Goal: Transaction & Acquisition: Register for event/course

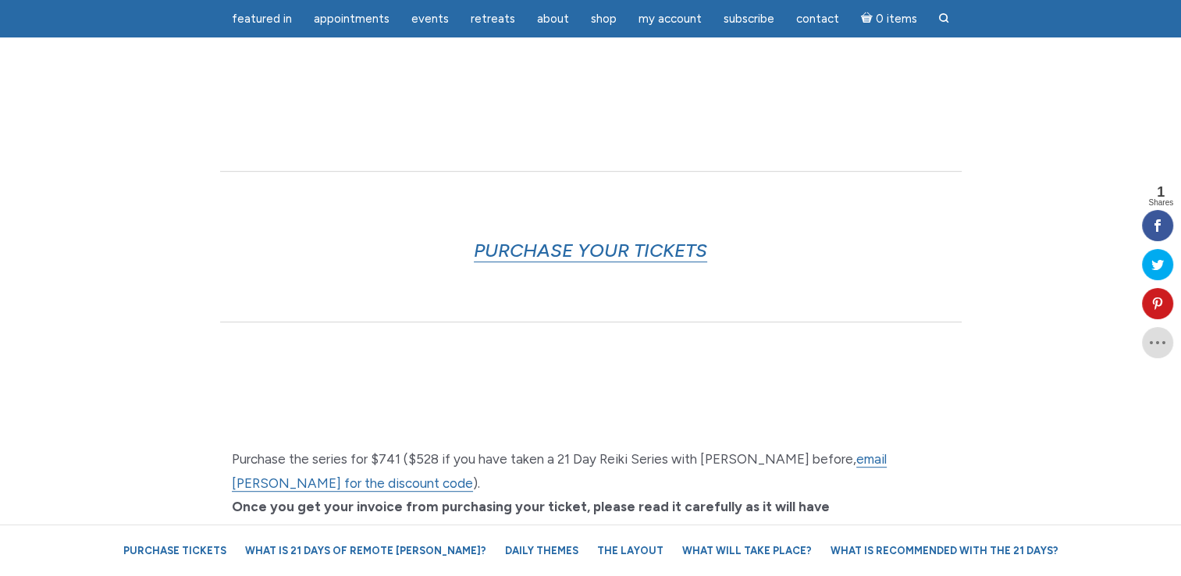
scroll to position [625, 0]
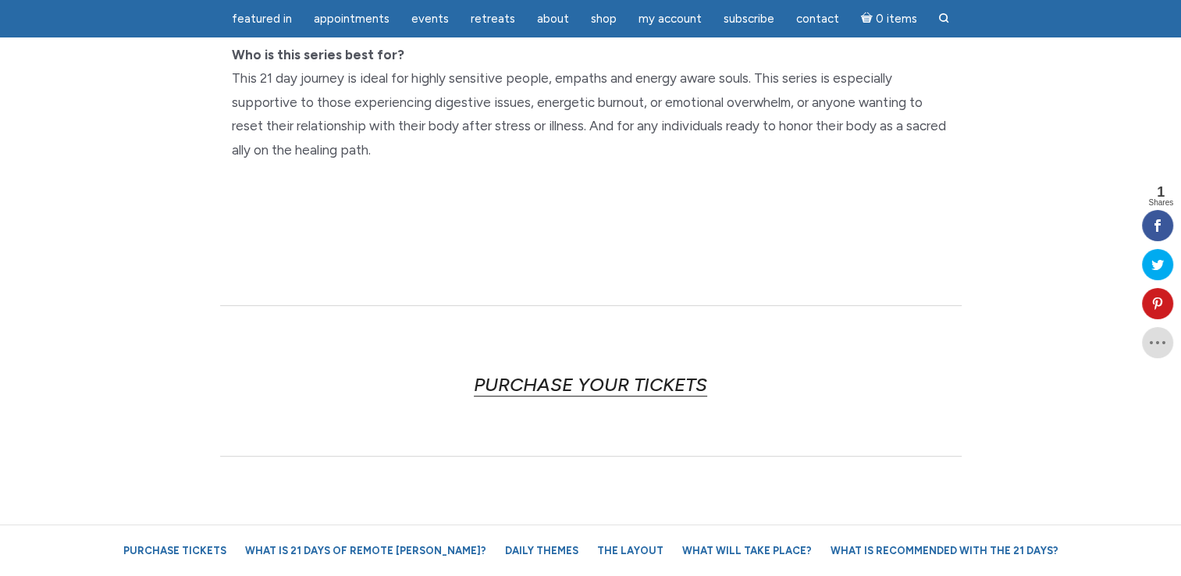
click at [569, 373] on link "PURCHASE YOUR TICKETS" at bounding box center [590, 384] width 233 height 23
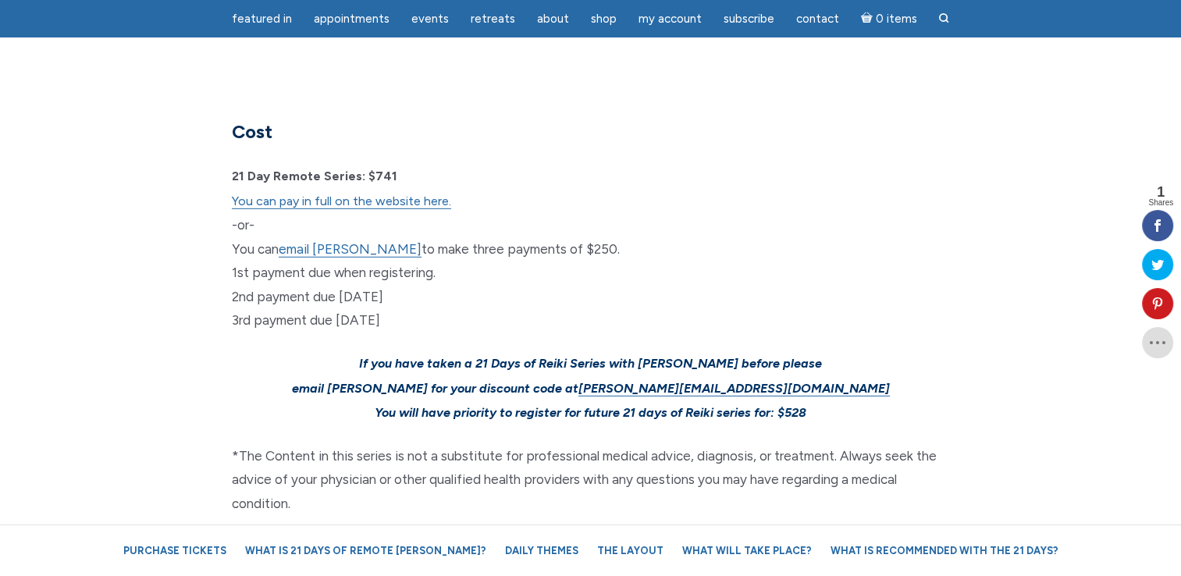
scroll to position [4596, 0]
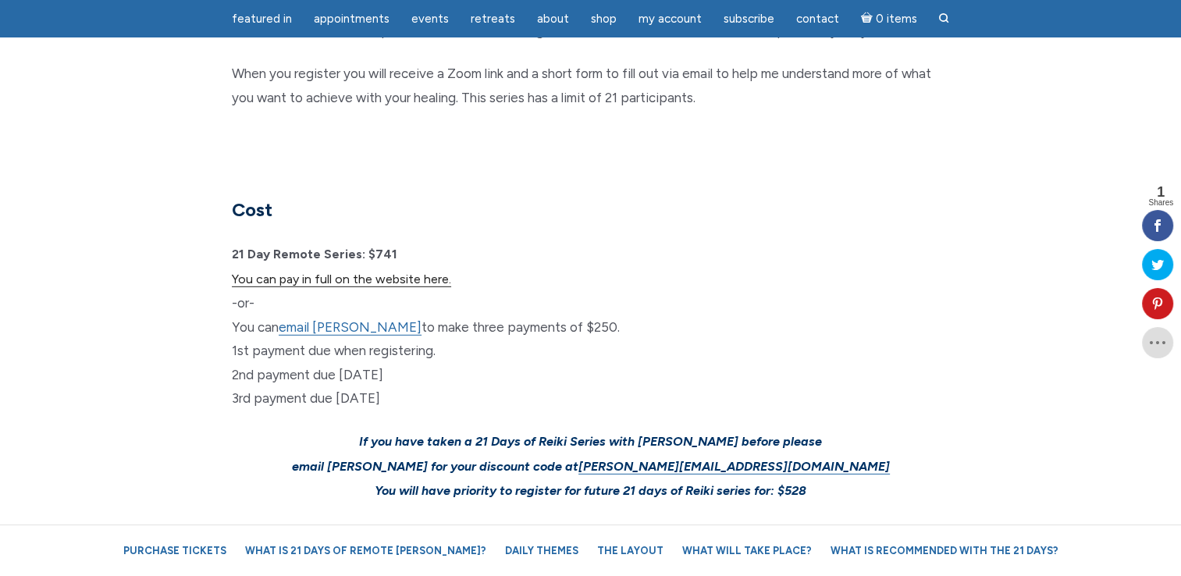
click at [412, 272] on link "You can pay in full on the website here." at bounding box center [341, 280] width 219 height 16
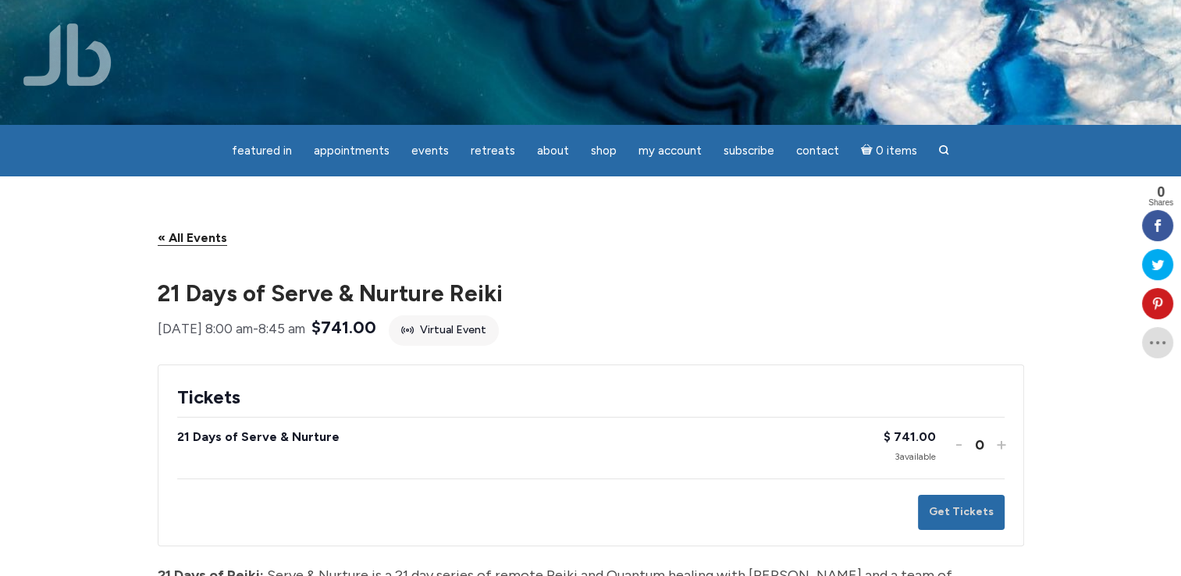
click at [191, 246] on link "« All Events" at bounding box center [192, 238] width 69 height 16
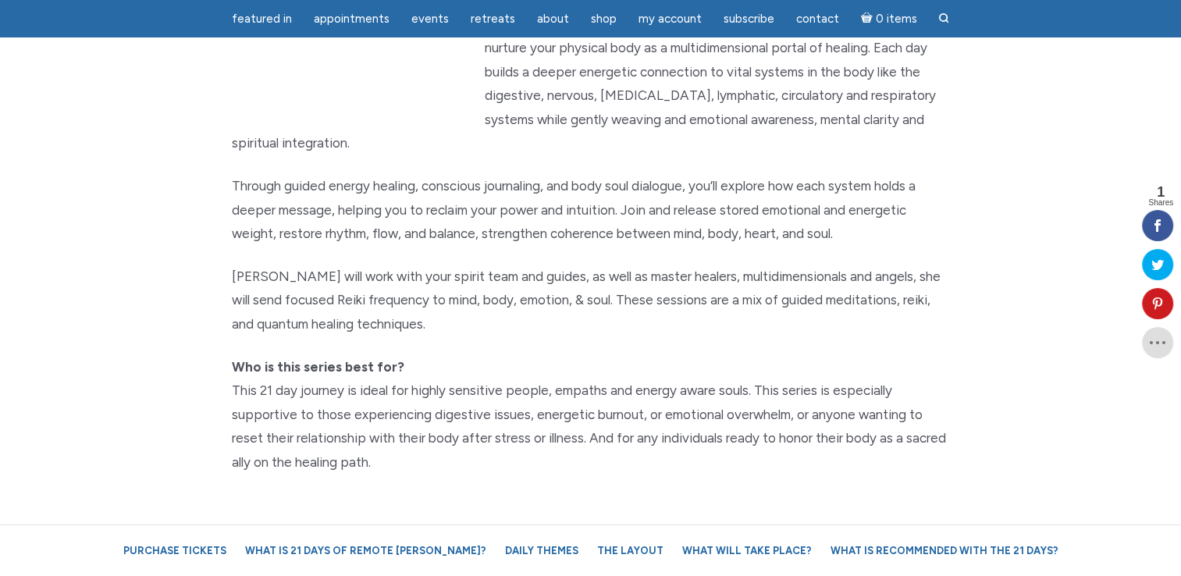
scroll to position [390, 0]
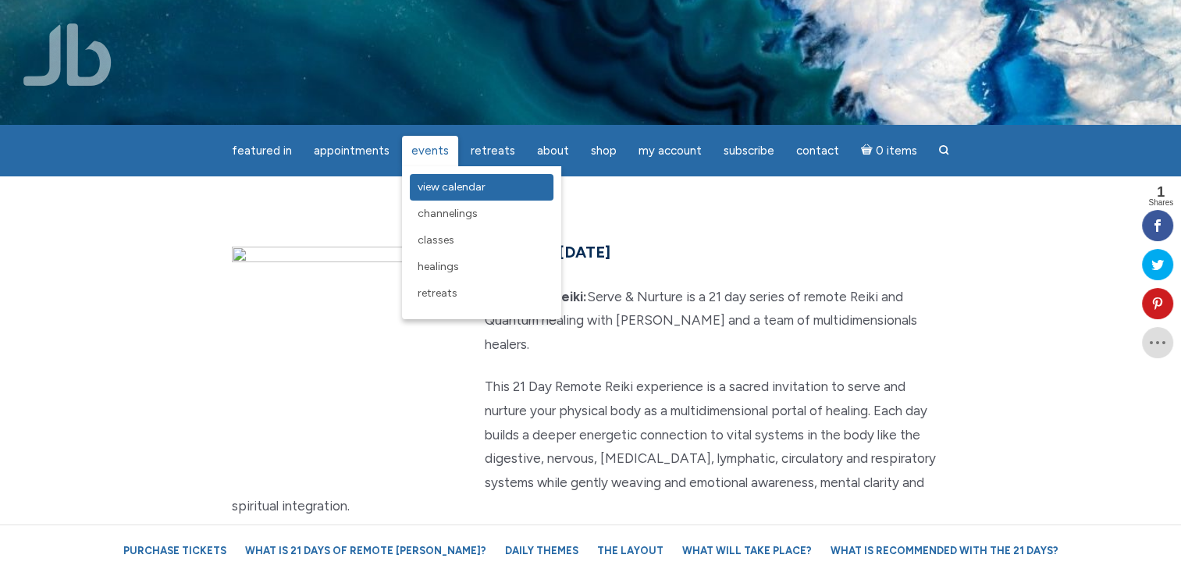
click at [455, 189] on span "View Calendar" at bounding box center [452, 186] width 68 height 13
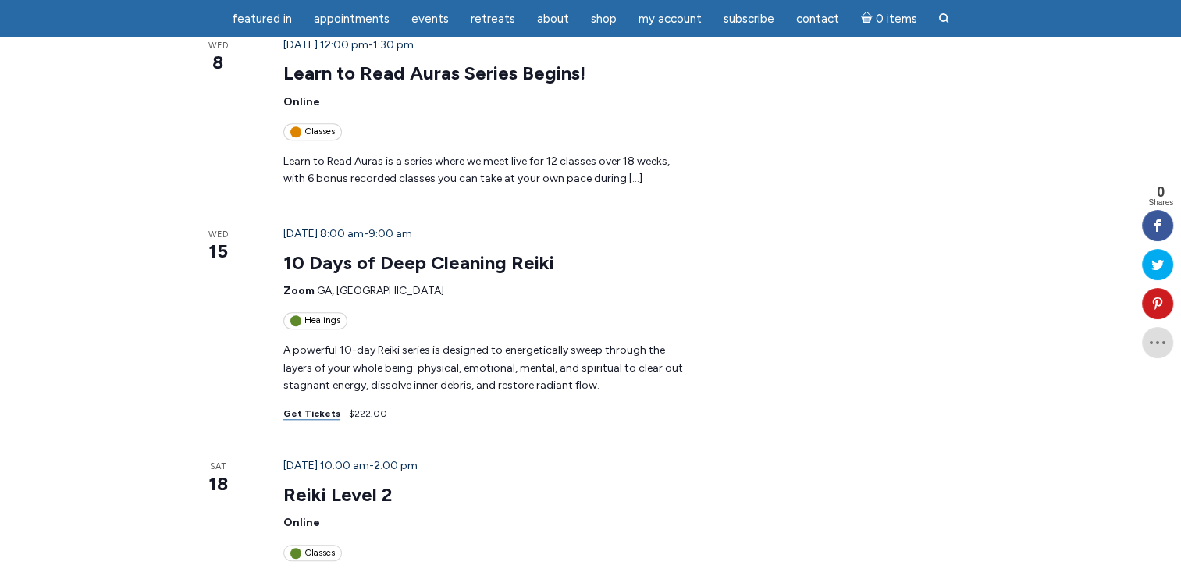
scroll to position [1249, 0]
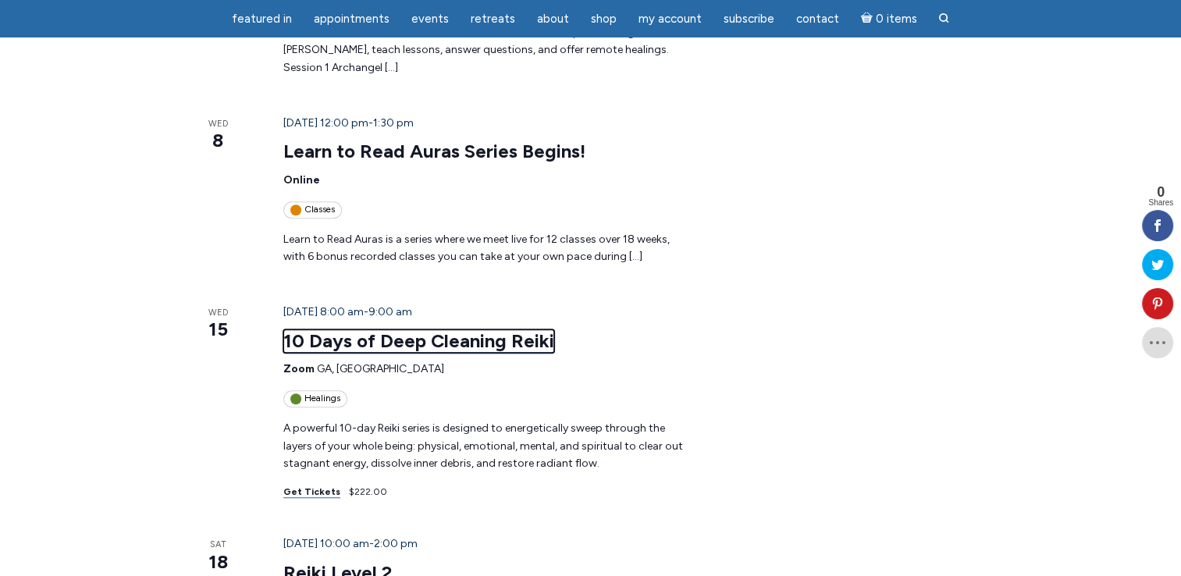
click at [396, 329] on link "10 Days of Deep Cleaning Reiki" at bounding box center [418, 340] width 271 height 23
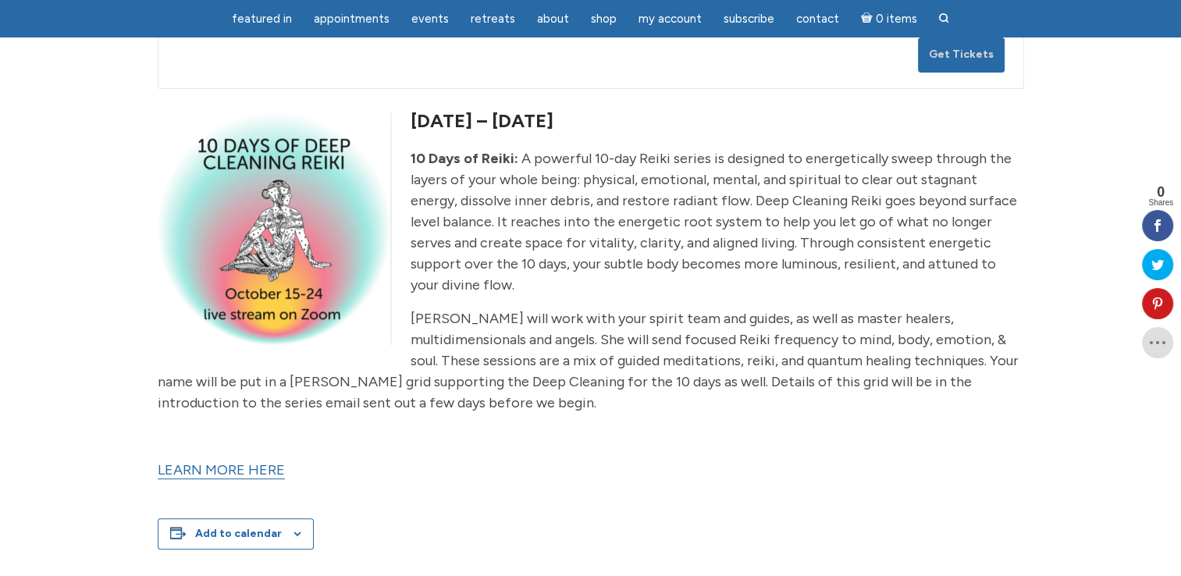
scroll to position [312, 0]
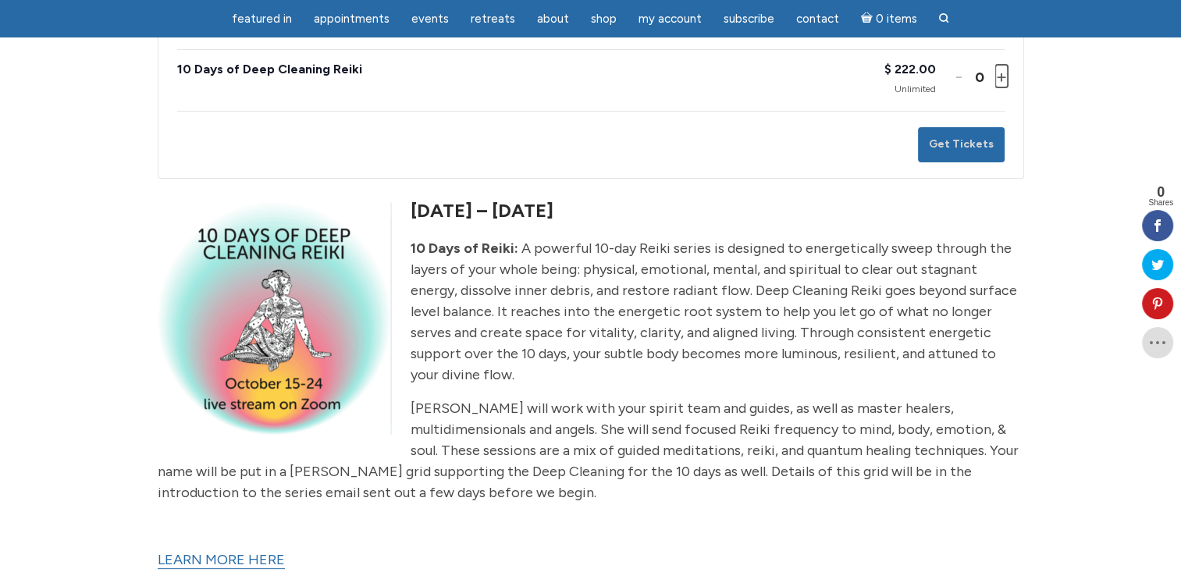
click at [1000, 87] on button "Increase ticket quantity for 10 Days of Deep Cleaning Reiki +" at bounding box center [999, 76] width 9 height 23
click at [962, 87] on button "Decrease ticket quantity for 10 Days of Deep Cleaning Reiki -" at bounding box center [959, 76] width 9 height 23
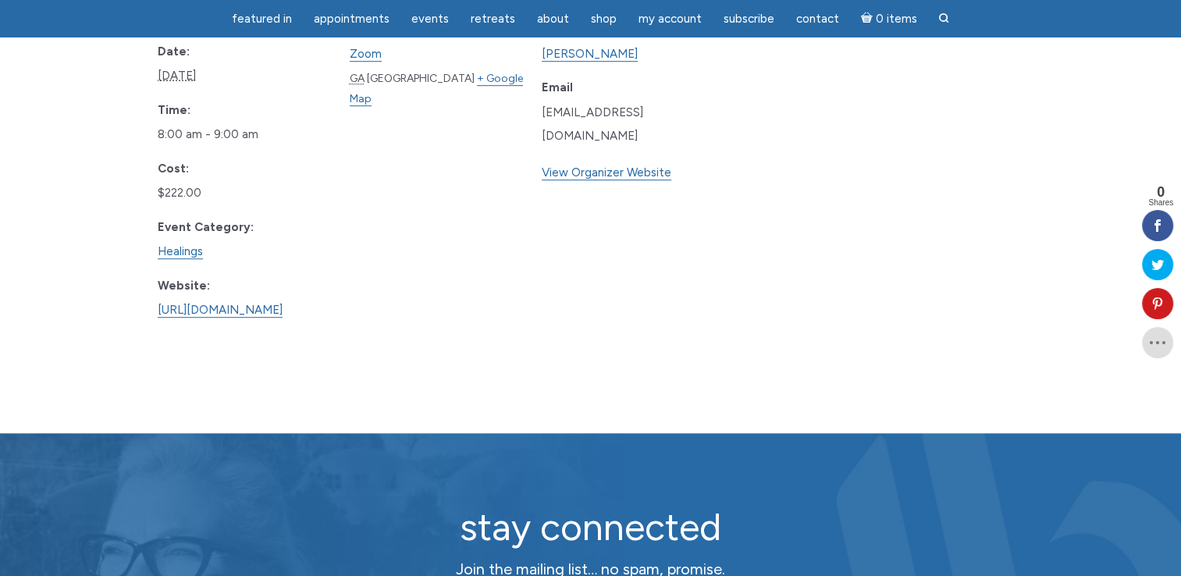
scroll to position [1015, 0]
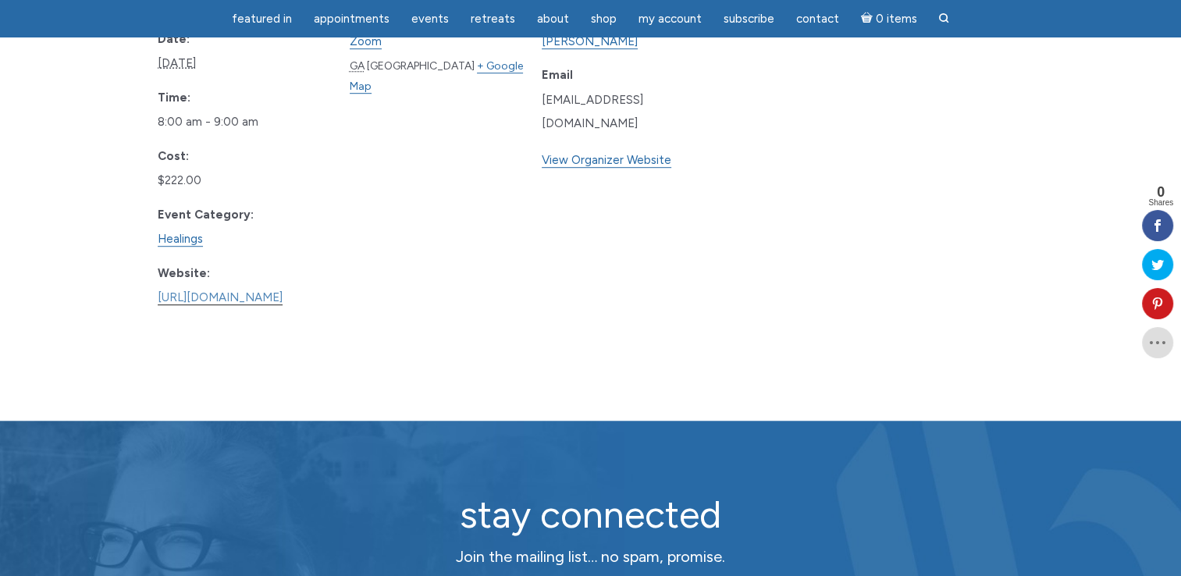
click at [283, 299] on link "https://jamiebutlermedium.com/10-days-of-deep-cleaning-reiki/" at bounding box center [220, 297] width 125 height 15
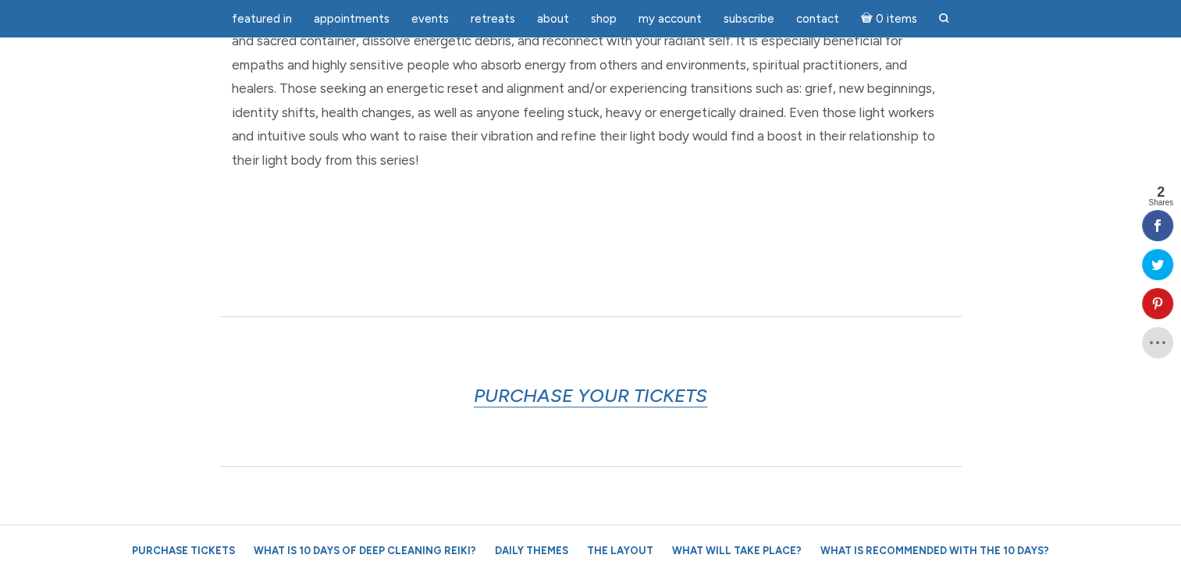
scroll to position [859, 0]
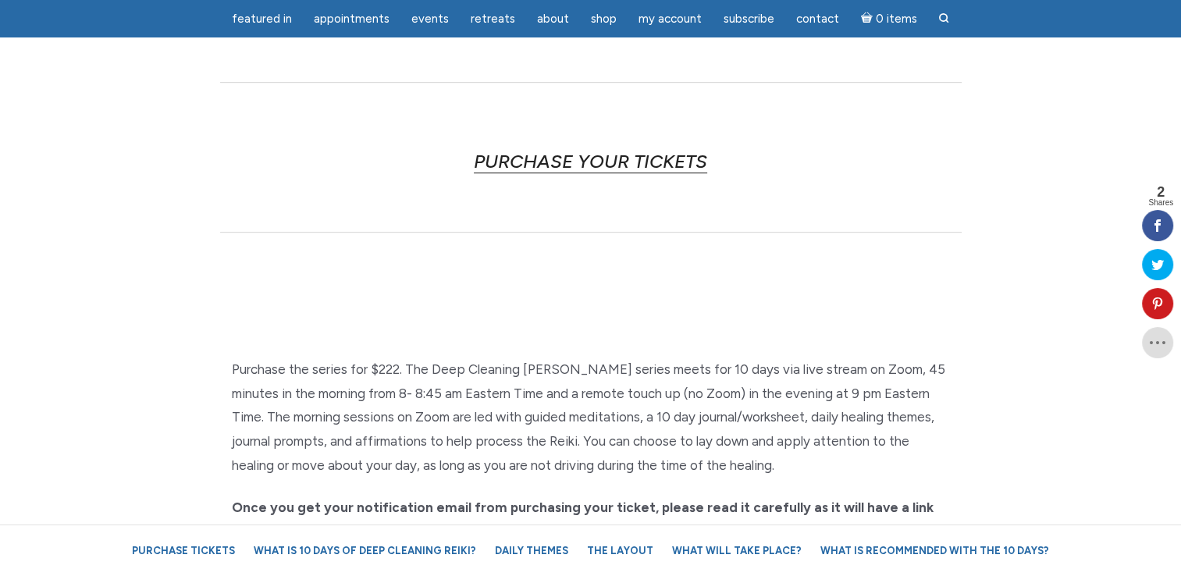
click at [575, 163] on link "PURCHASE YOUR TICKETS" at bounding box center [590, 161] width 233 height 23
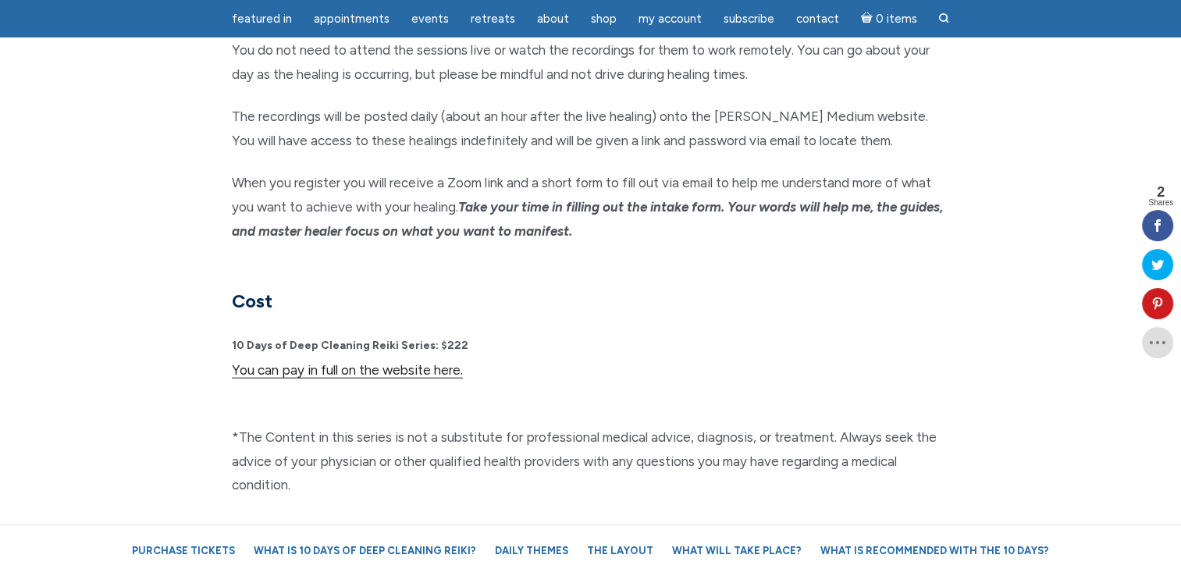
scroll to position [3785, 0]
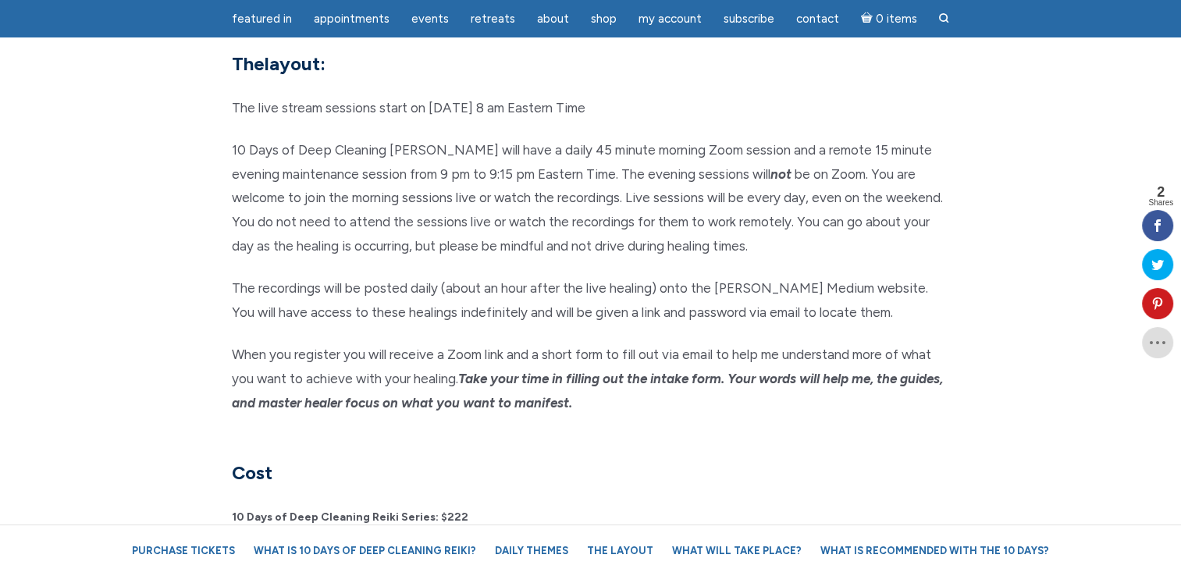
click at [391, 534] on link "You can pay in full on the website here." at bounding box center [347, 542] width 231 height 16
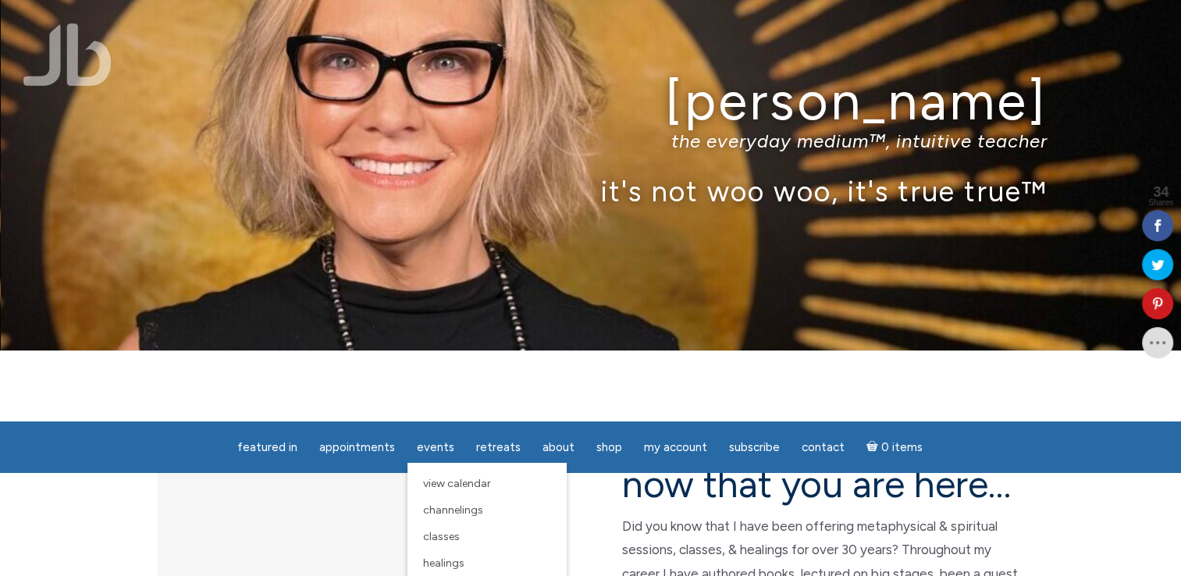
scroll to position [156, 0]
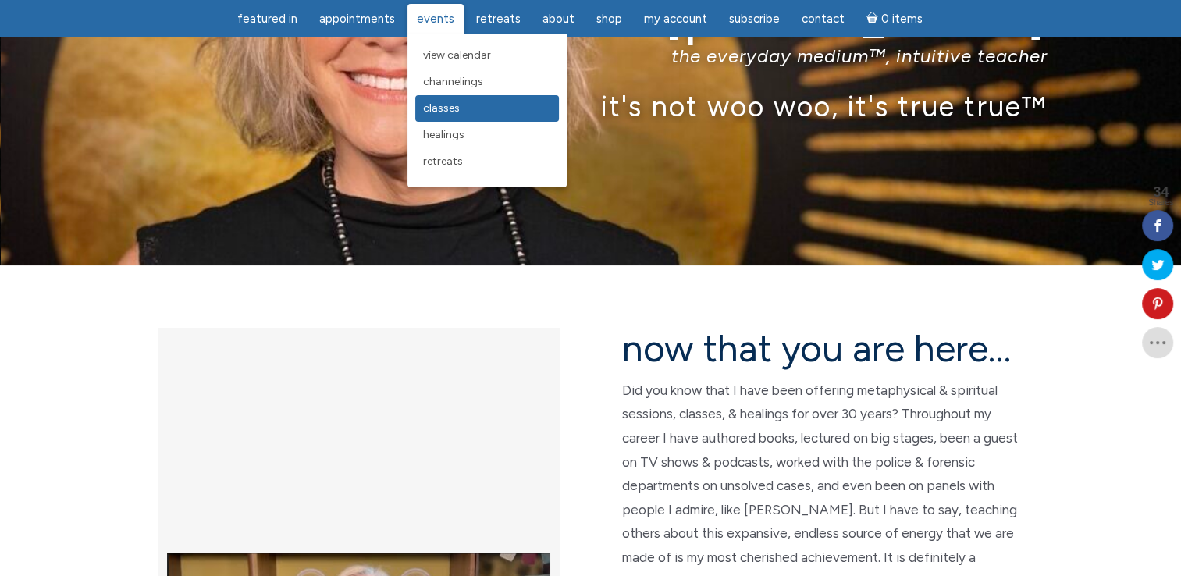
click at [453, 109] on span "Classes" at bounding box center [441, 107] width 37 height 13
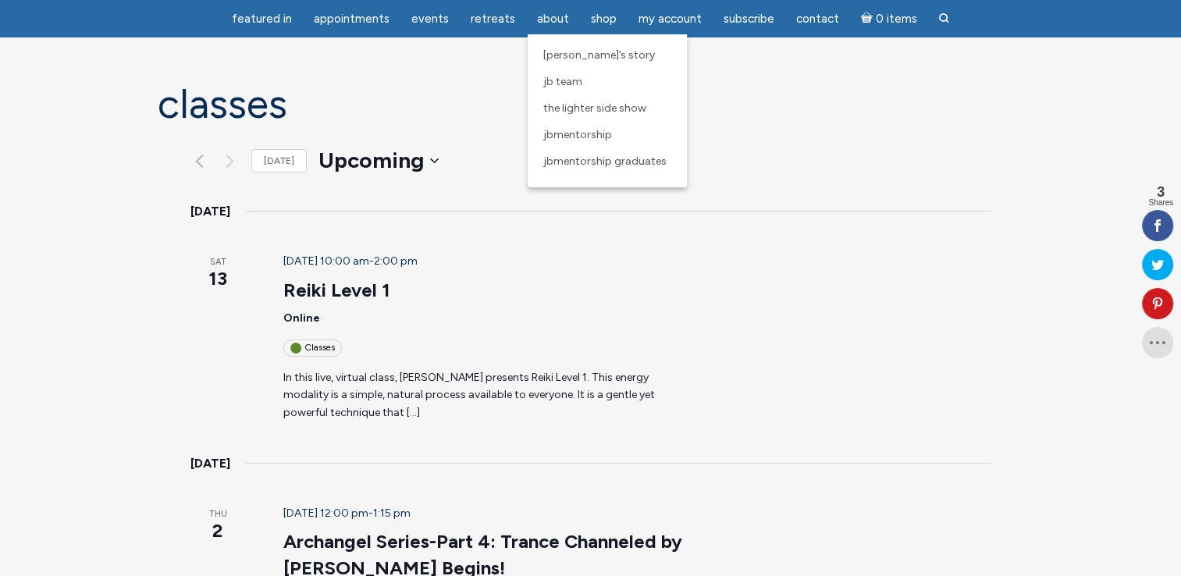
scroll to position [78, 0]
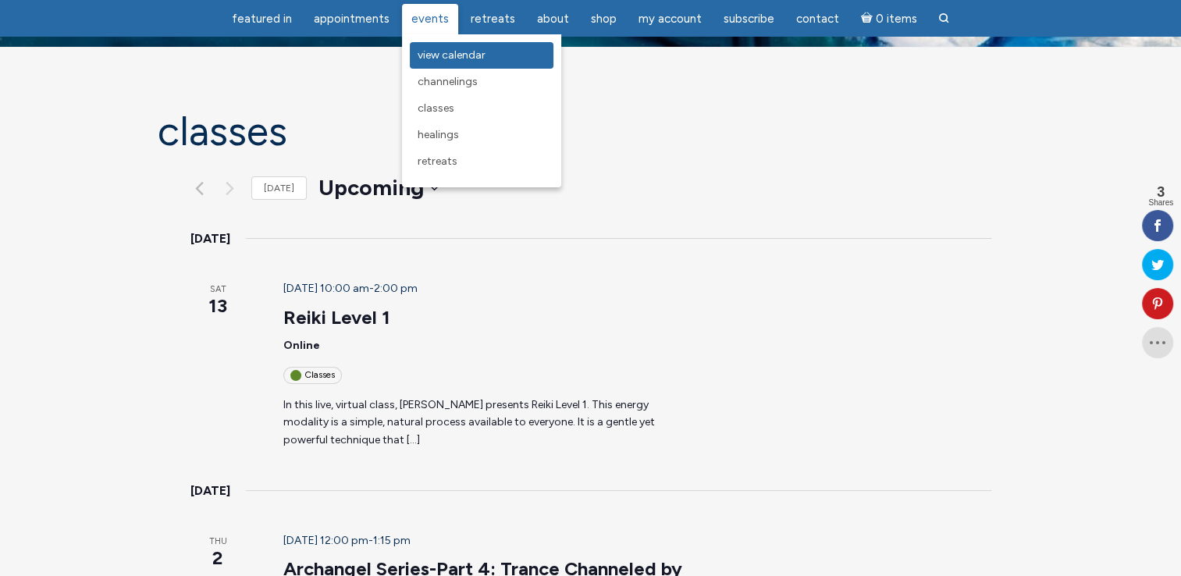
click at [445, 60] on span "View Calendar" at bounding box center [452, 54] width 68 height 13
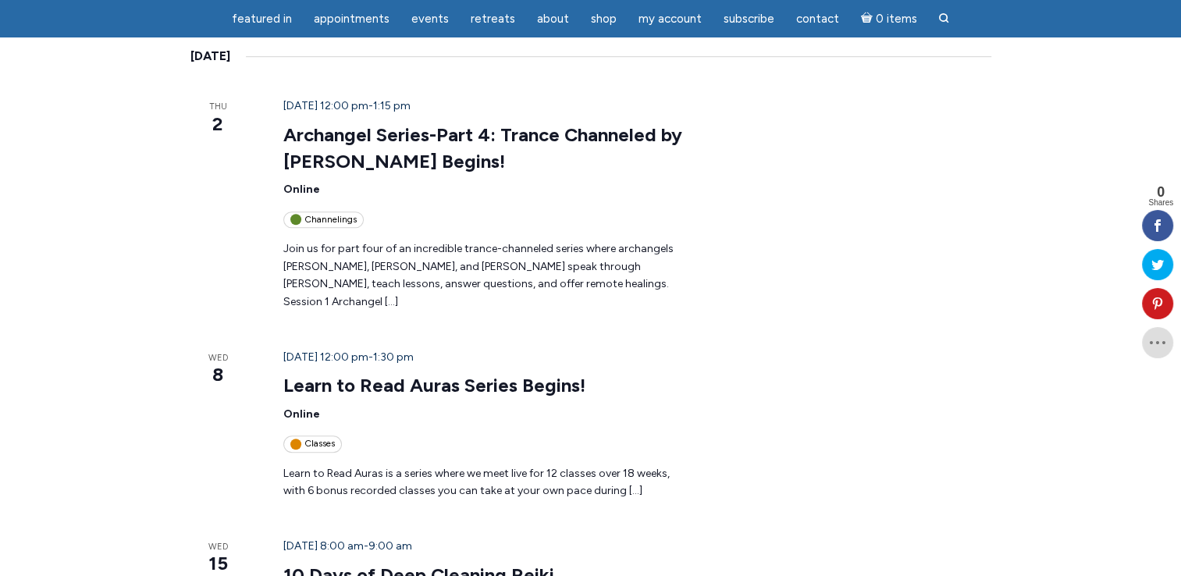
scroll to position [1171, 0]
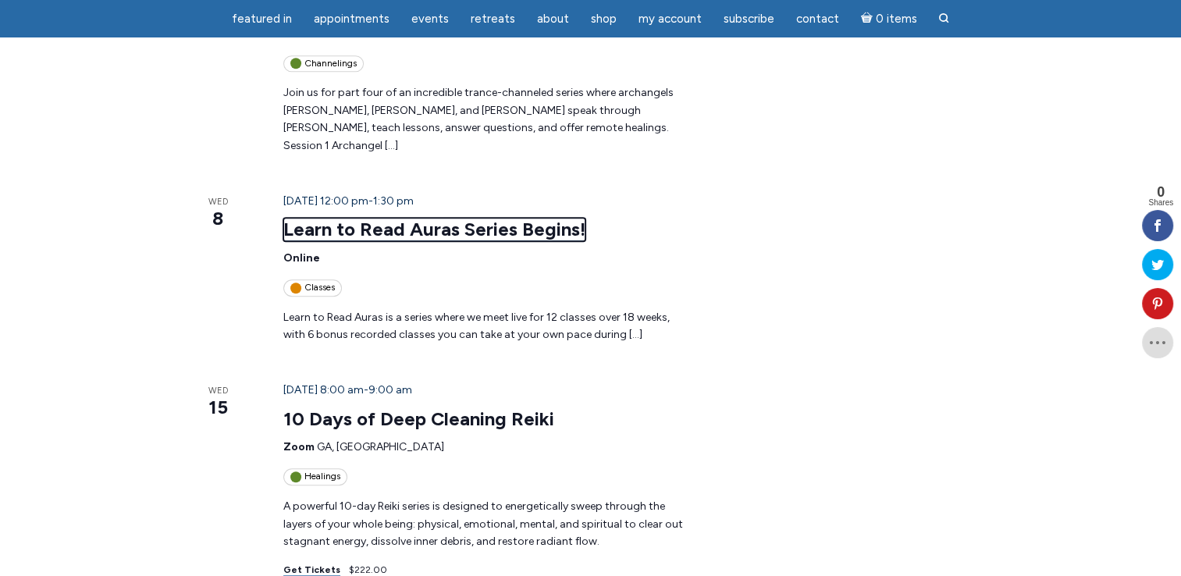
click at [409, 218] on link "Learn to Read Auras Series Begins!" at bounding box center [434, 229] width 302 height 23
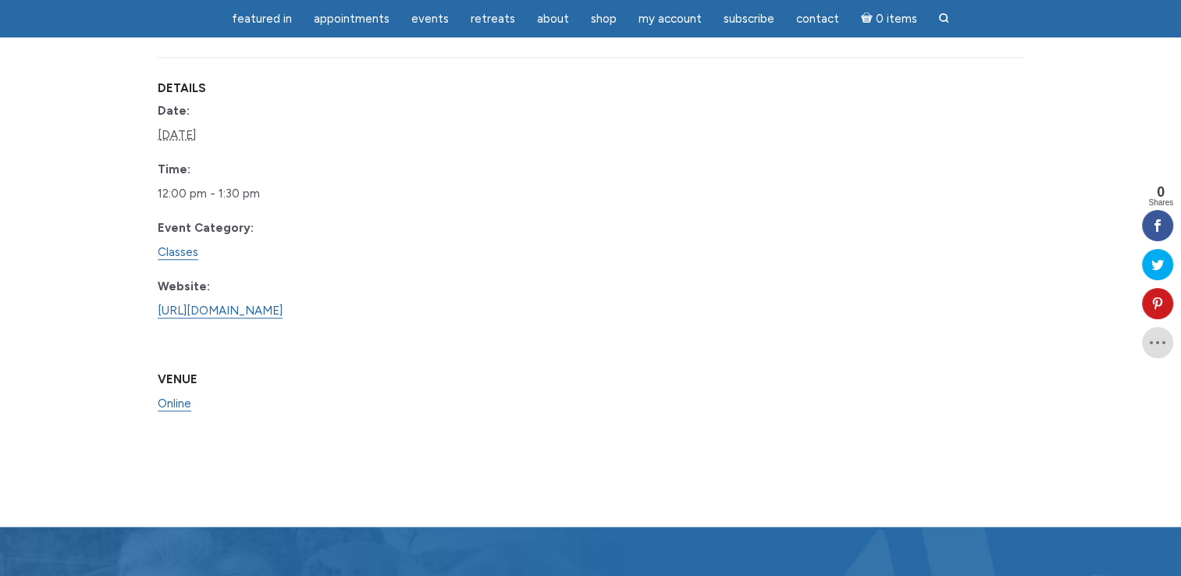
scroll to position [1249, 0]
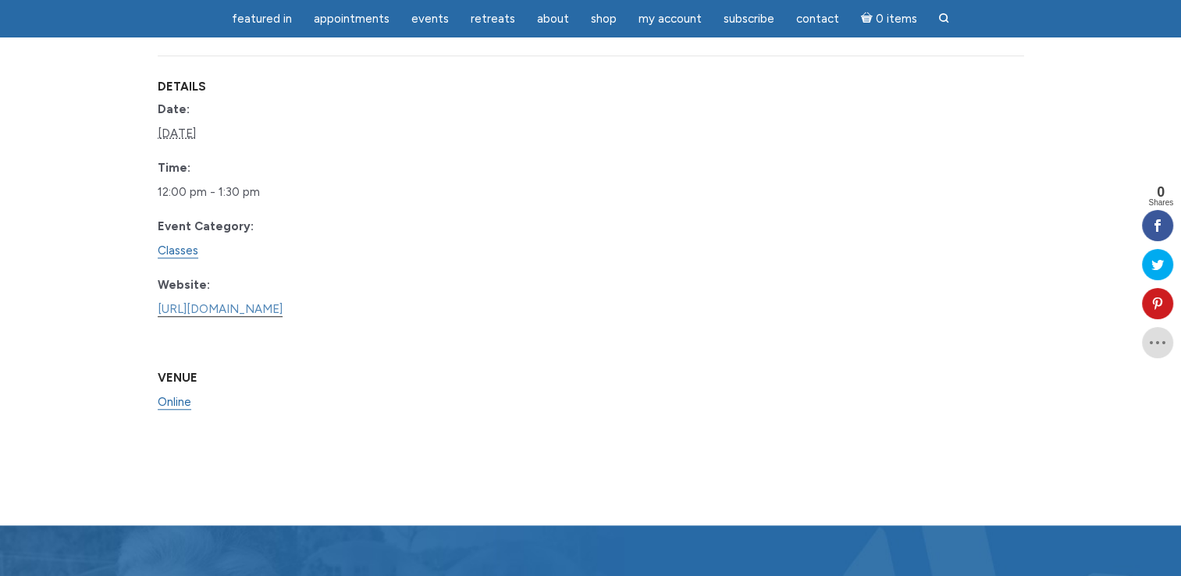
click at [283, 317] on link "[URL][DOMAIN_NAME]" at bounding box center [220, 309] width 125 height 15
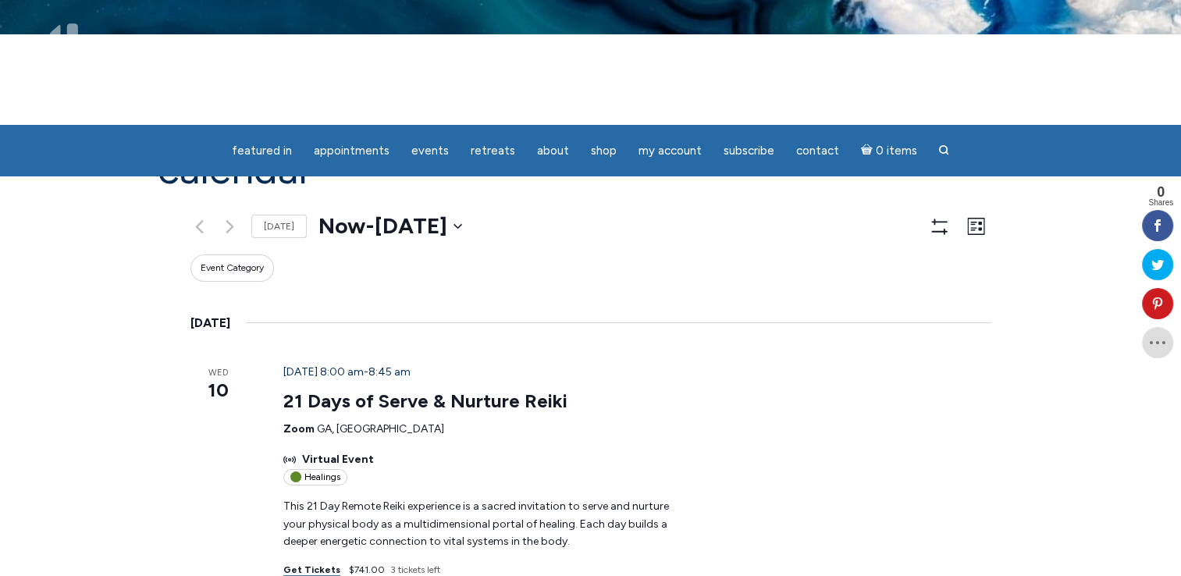
scroll to position [234, 0]
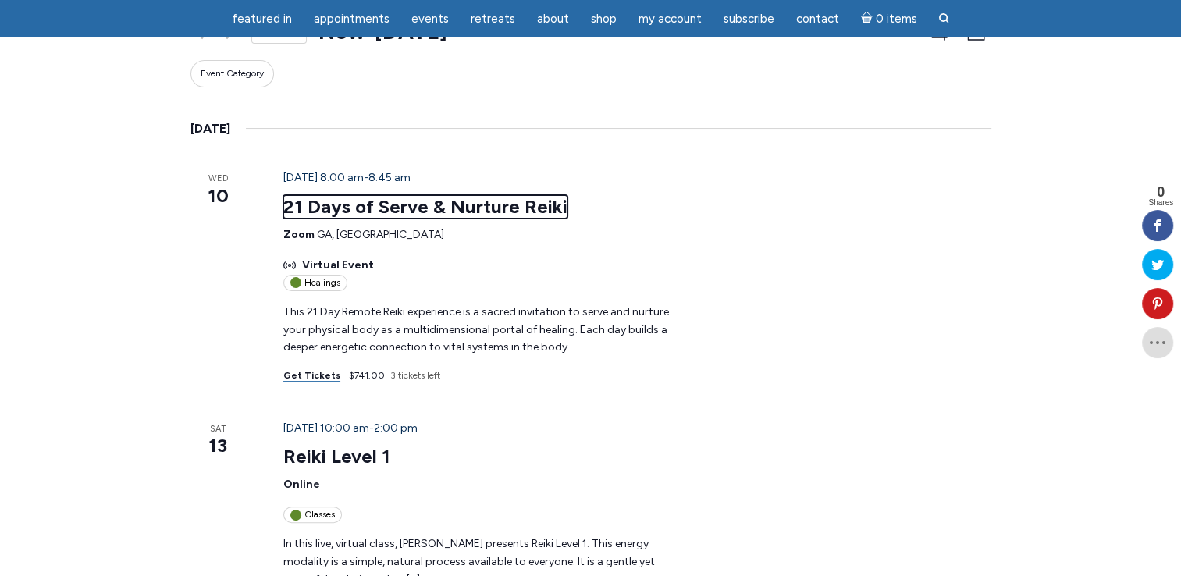
click at [326, 195] on link "21 Days of Serve & Nurture Reiki" at bounding box center [425, 206] width 284 height 23
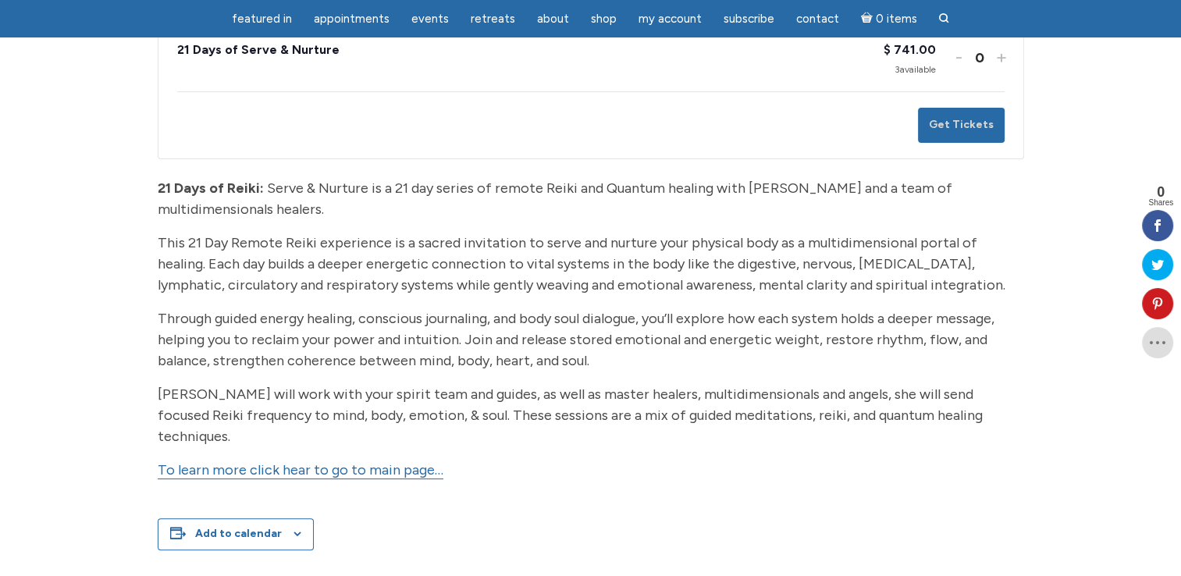
scroll to position [312, 0]
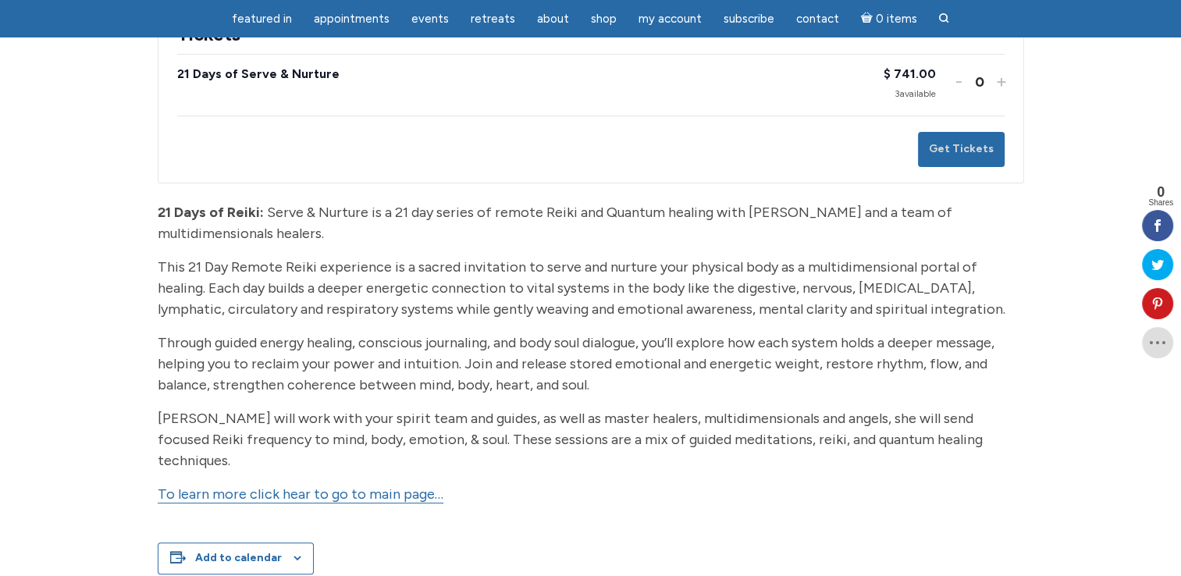
click at [310, 490] on link "To learn more click hear to go to main page…" at bounding box center [301, 495] width 286 height 18
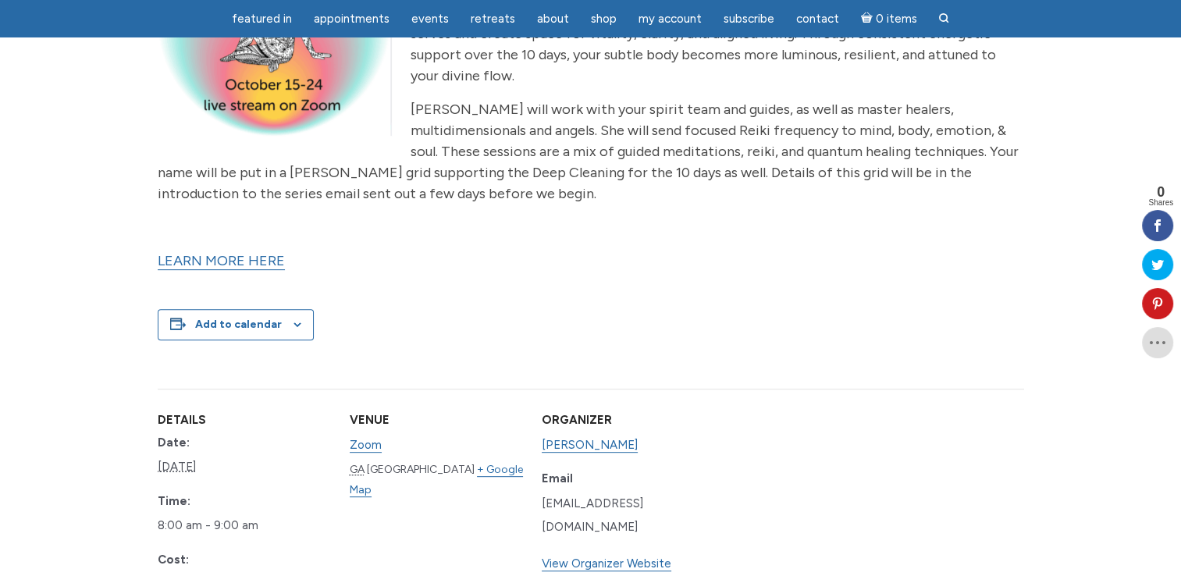
scroll to position [625, 0]
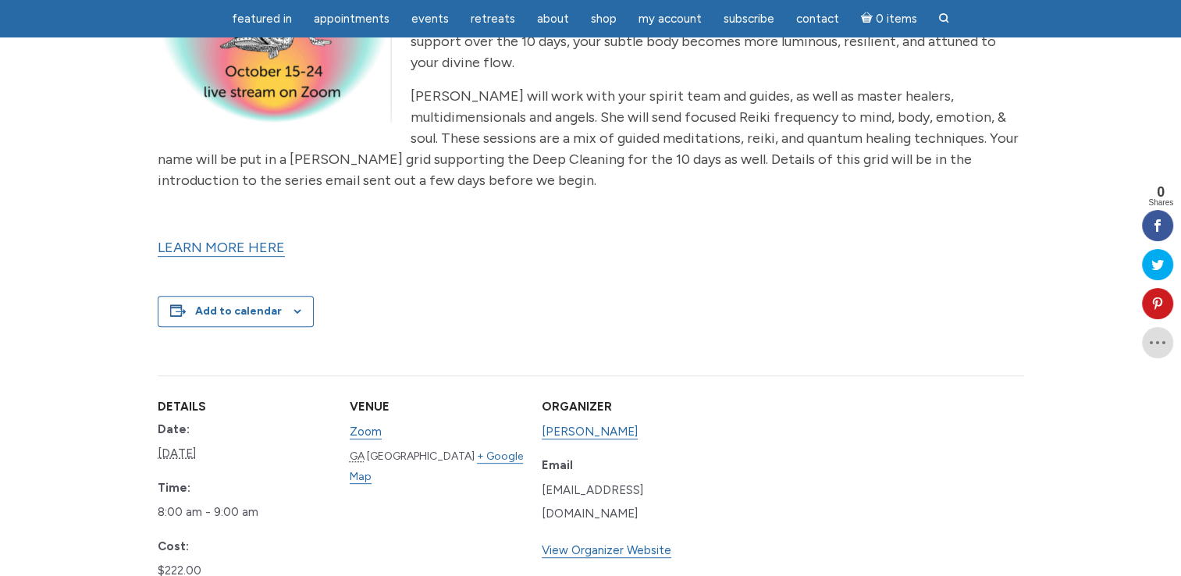
click at [231, 245] on link "LEARN MORE HERE" at bounding box center [221, 248] width 127 height 18
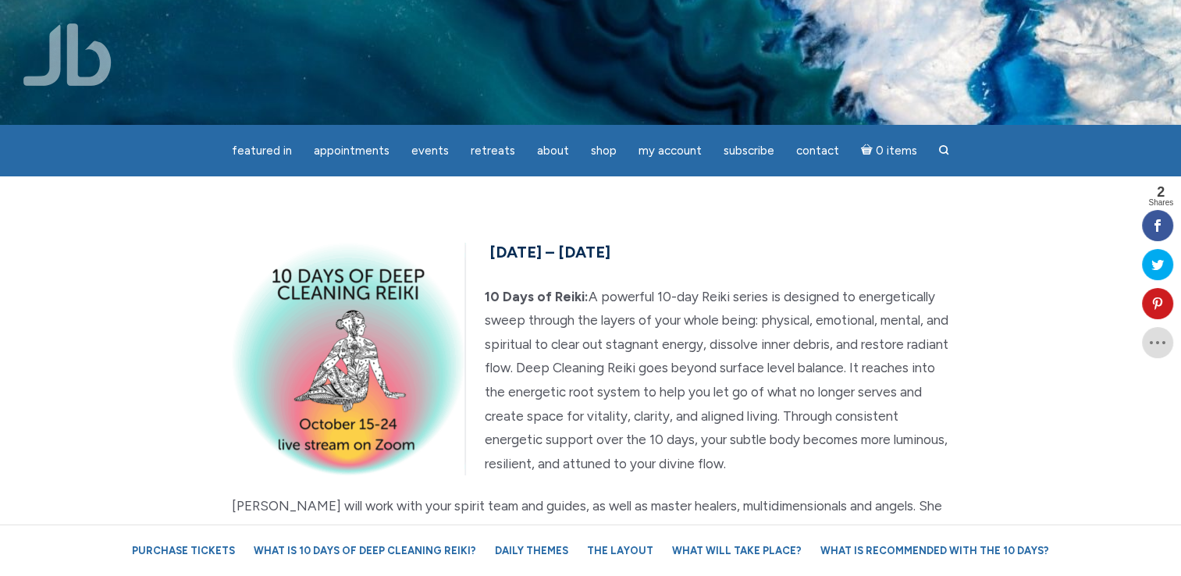
click at [710, 230] on section "October 15th – 24th, 2025 10 Days of Reiki: A powerful 10-day Reiki series is d…" at bounding box center [590, 552] width 1181 height 753
click at [1052, 404] on section "October 15th – 24th, 2025 10 Days of Reiki: A powerful 10-day Reiki series is d…" at bounding box center [590, 552] width 1181 height 753
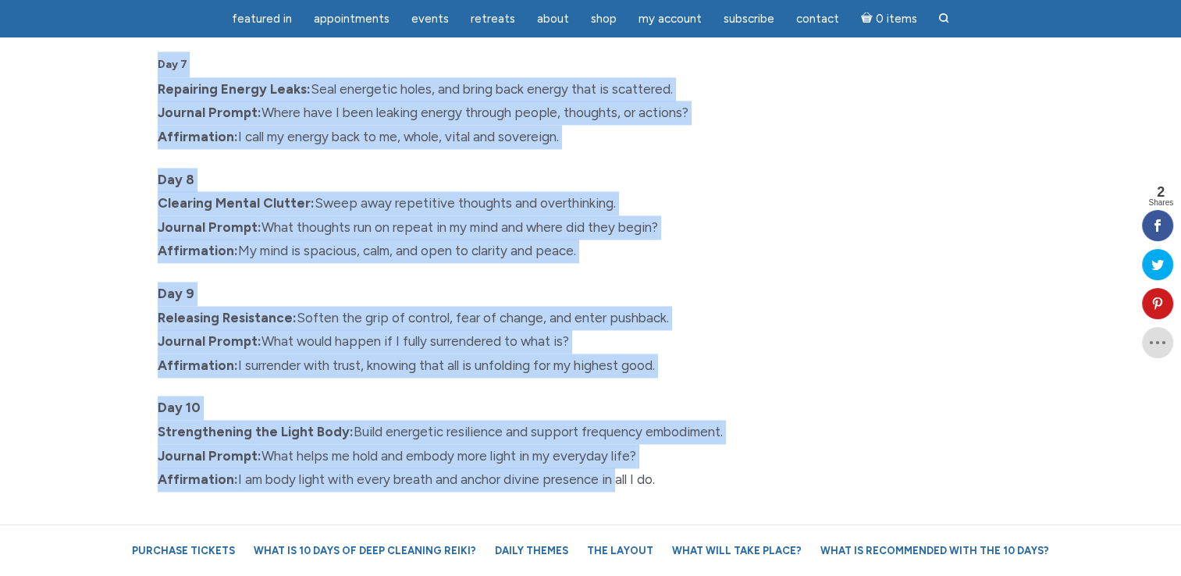
scroll to position [2498, 0]
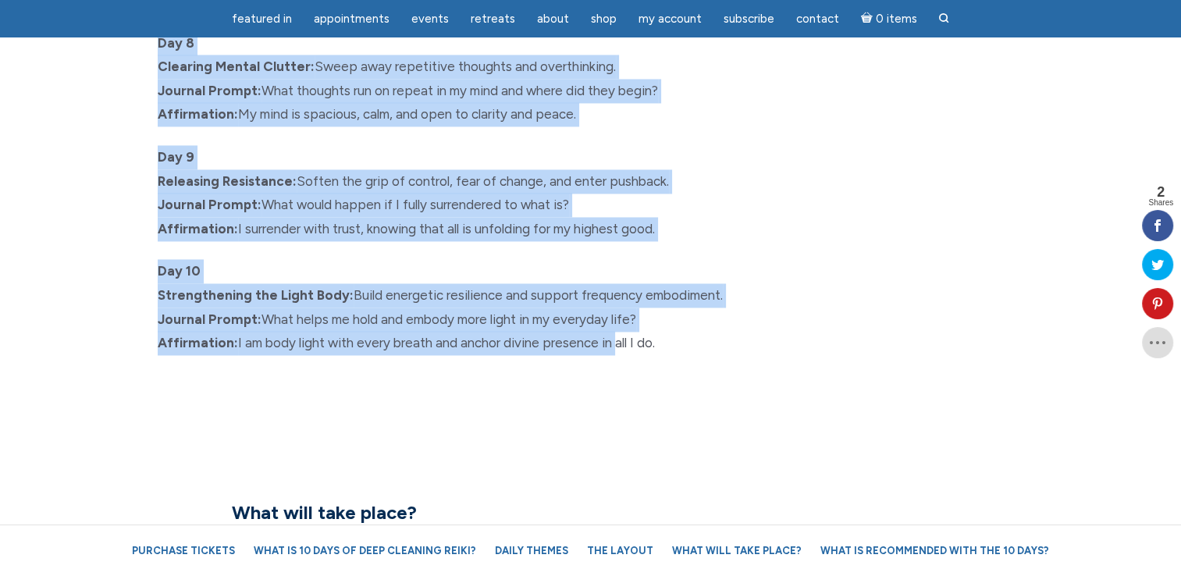
drag, startPoint x: 156, startPoint y: 177, endPoint x: 671, endPoint y: 317, distance: 533.9
copy div "10 Days of Deep Cleaning Reiki Daily Themes: Day 1 Clearing Environmental Energ…"
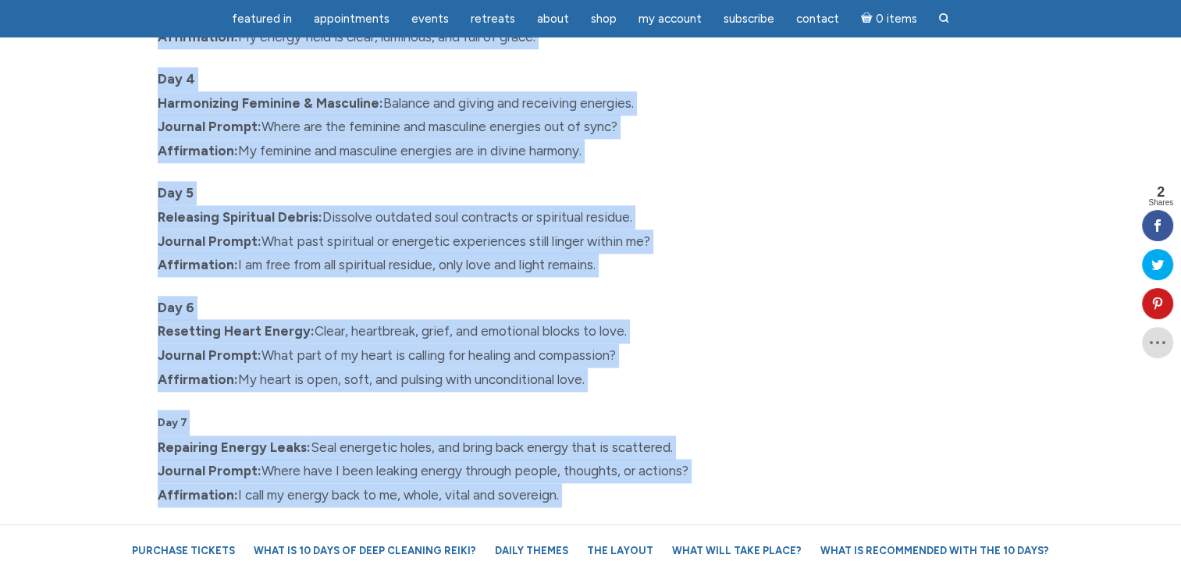
scroll to position [0, 0]
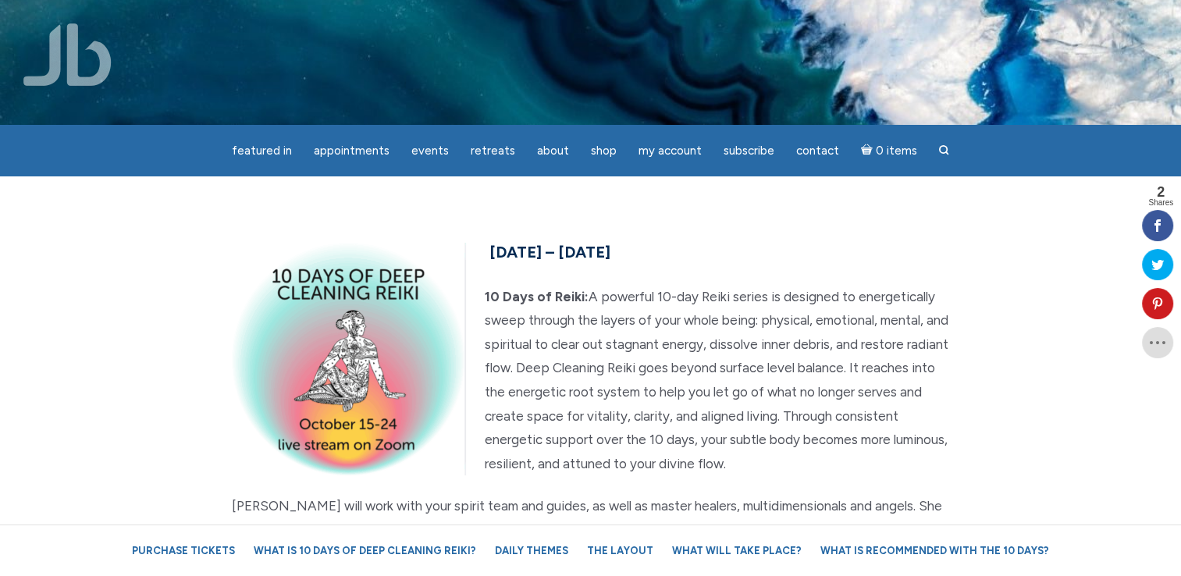
click at [981, 195] on section "October 15th – 24th, 2025 10 Days of Reiki: A powerful 10-day Reiki series is d…" at bounding box center [590, 552] width 1181 height 753
click at [898, 224] on section "October 15th – 24th, 2025 10 Days of Reiki: A powerful 10-day Reiki series is d…" at bounding box center [590, 552] width 1181 height 753
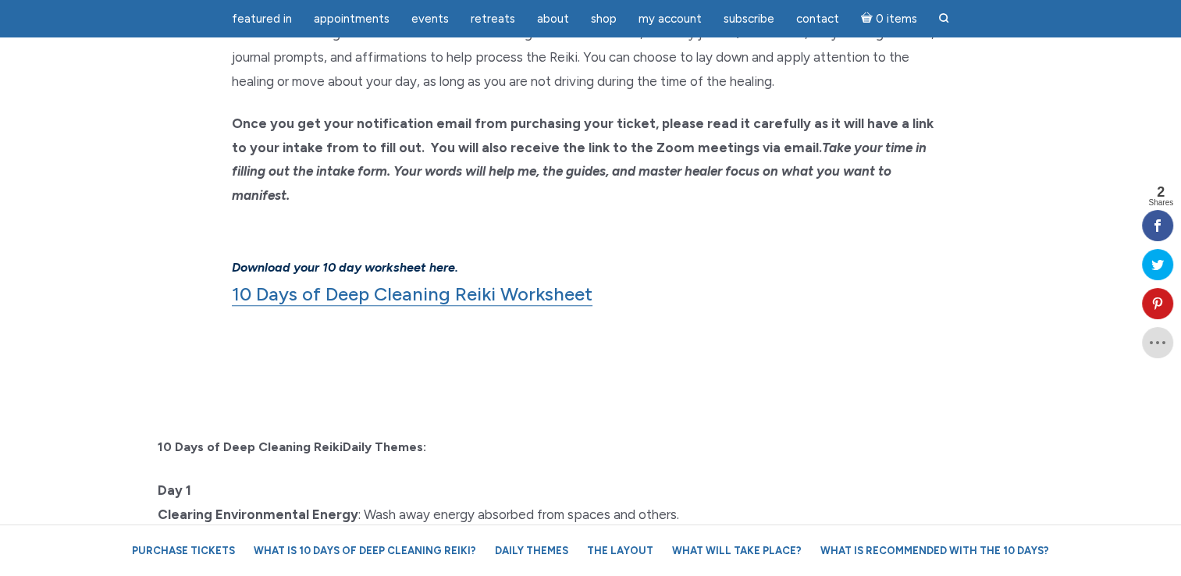
scroll to position [1327, 0]
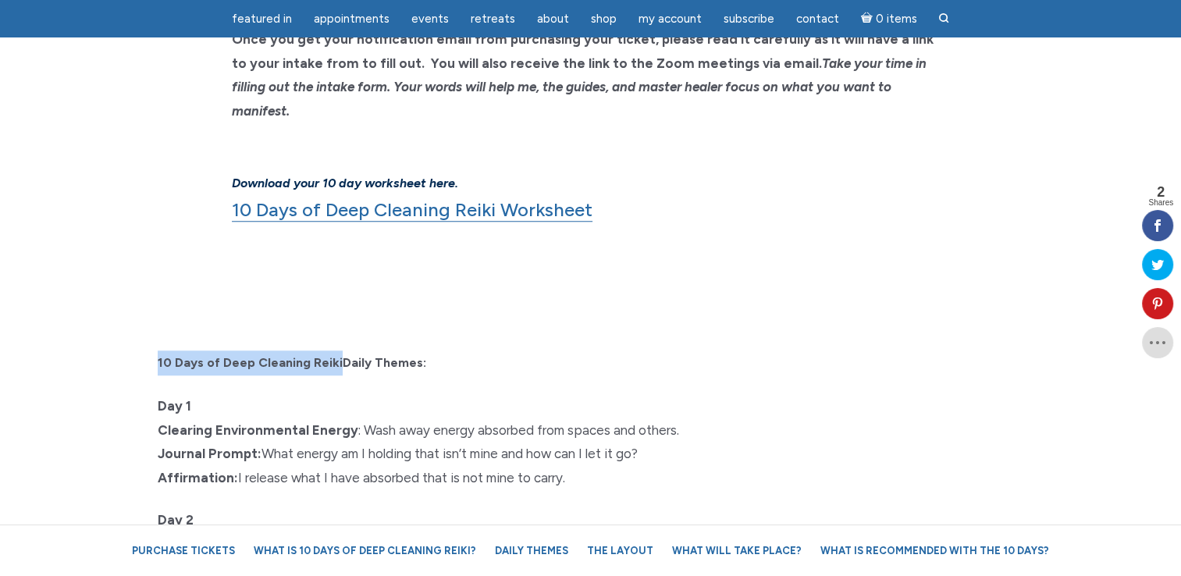
drag, startPoint x: 335, startPoint y: 334, endPoint x: 157, endPoint y: 342, distance: 178.2
click at [158, 355] on strong "10 Days of Deep Cleaning Reiki Daily Themes:" at bounding box center [292, 362] width 269 height 15
copy strong "10 Days of Deep Cleaning Reiki"
click at [856, 212] on section "Purchase the series for $222. The Deep Cleaning Reiki series meets for 10 days …" at bounding box center [590, 57] width 1181 height 461
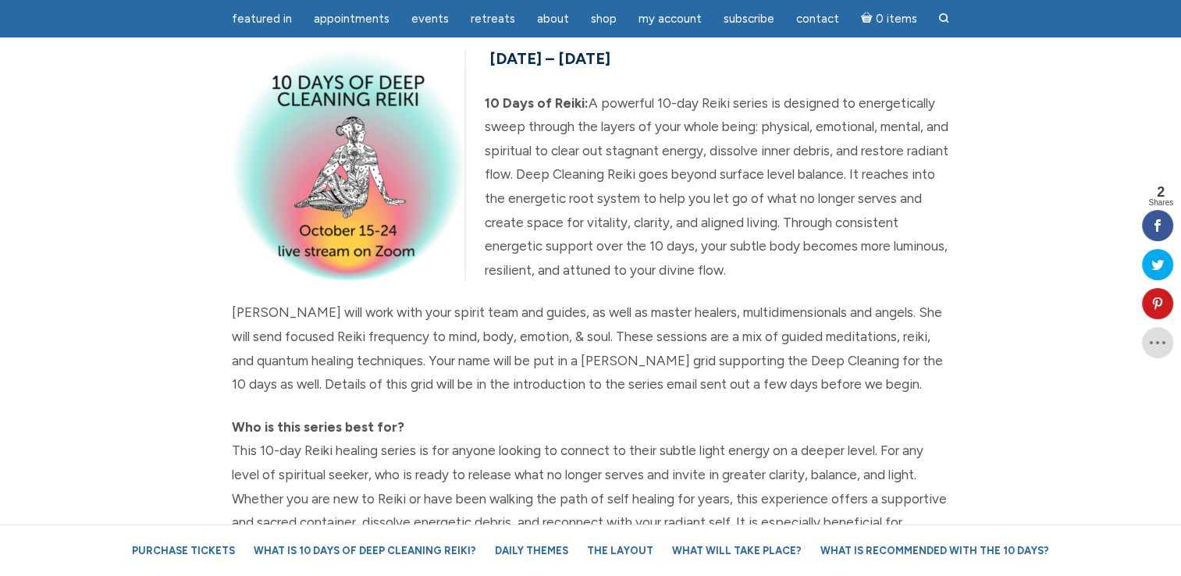
scroll to position [0, 0]
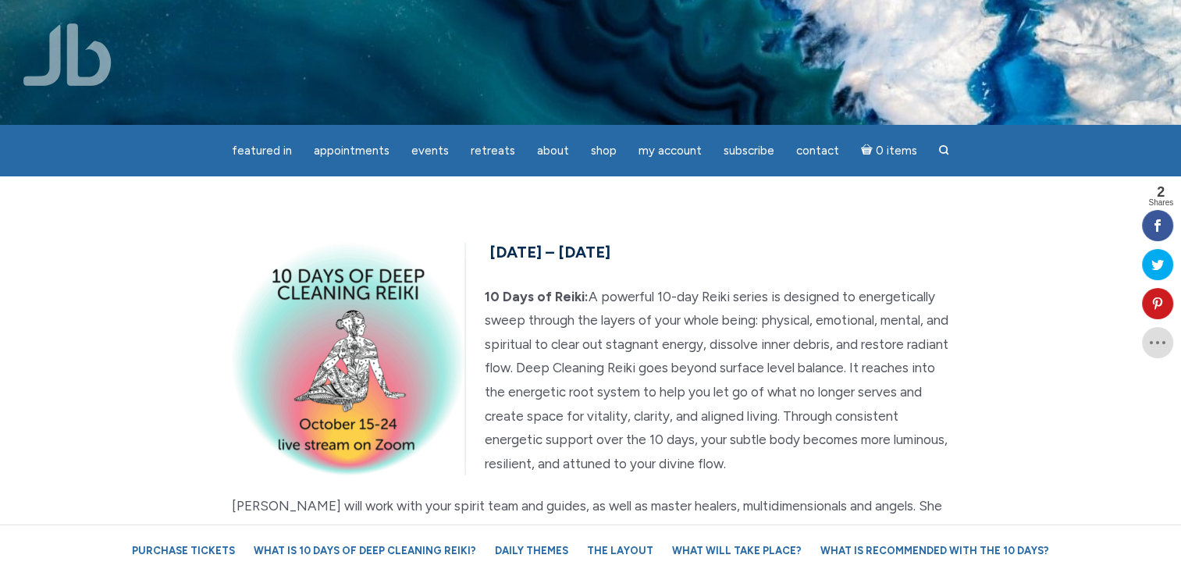
drag, startPoint x: 632, startPoint y: 251, endPoint x: 490, endPoint y: 248, distance: 141.4
click at [490, 248] on span "[DATE] – [DATE]" at bounding box center [550, 252] width 121 height 19
copy span "October 15th – 24th"
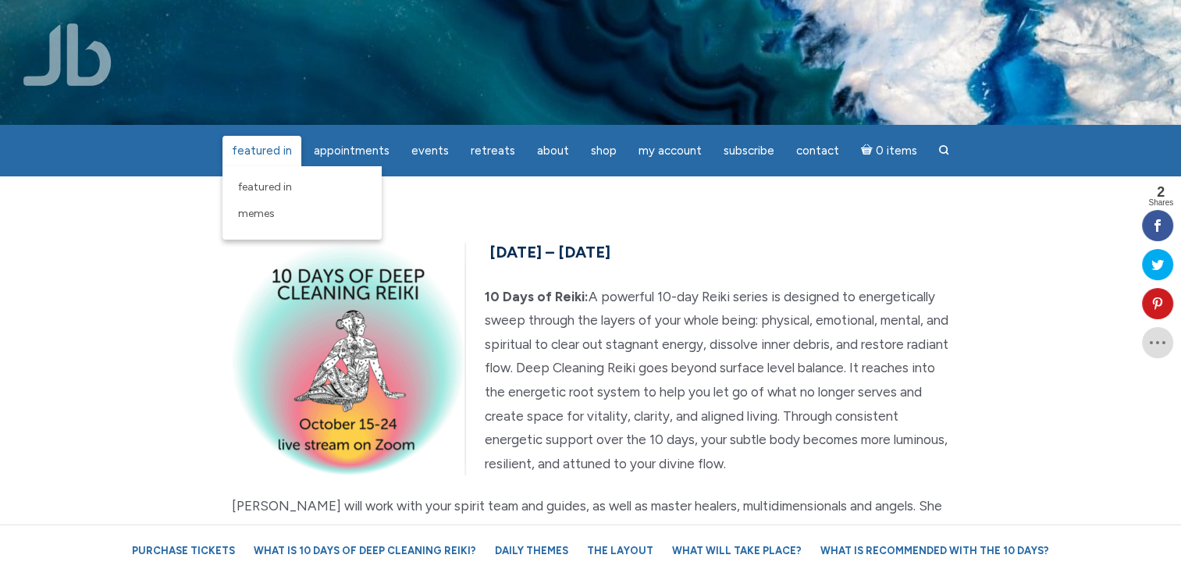
click at [274, 147] on span "featured in" at bounding box center [262, 151] width 60 height 14
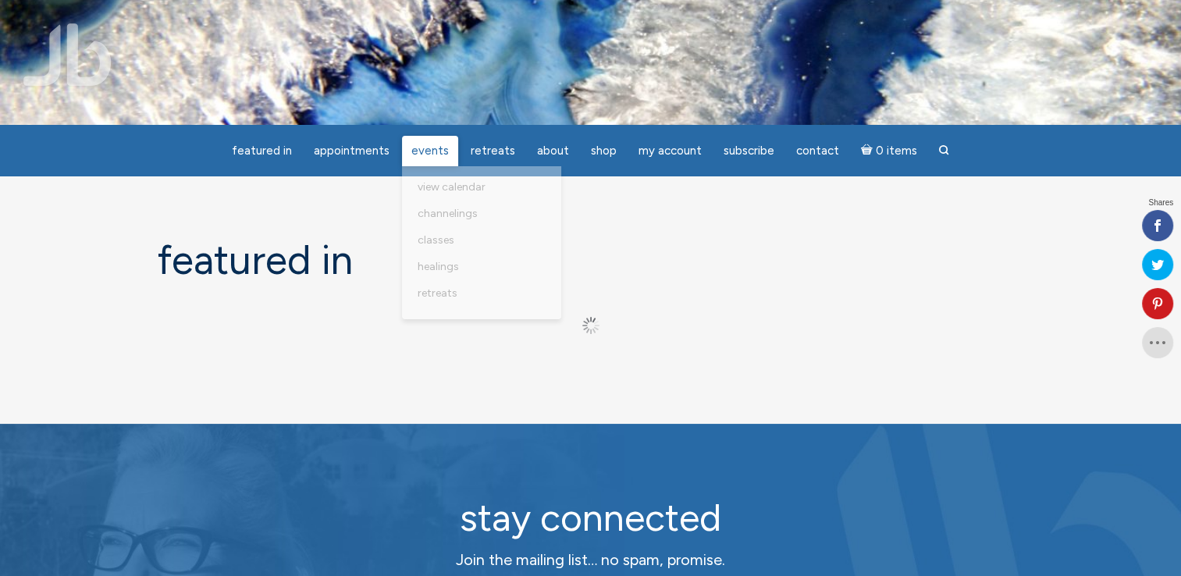
click at [428, 147] on span "Events" at bounding box center [429, 151] width 37 height 14
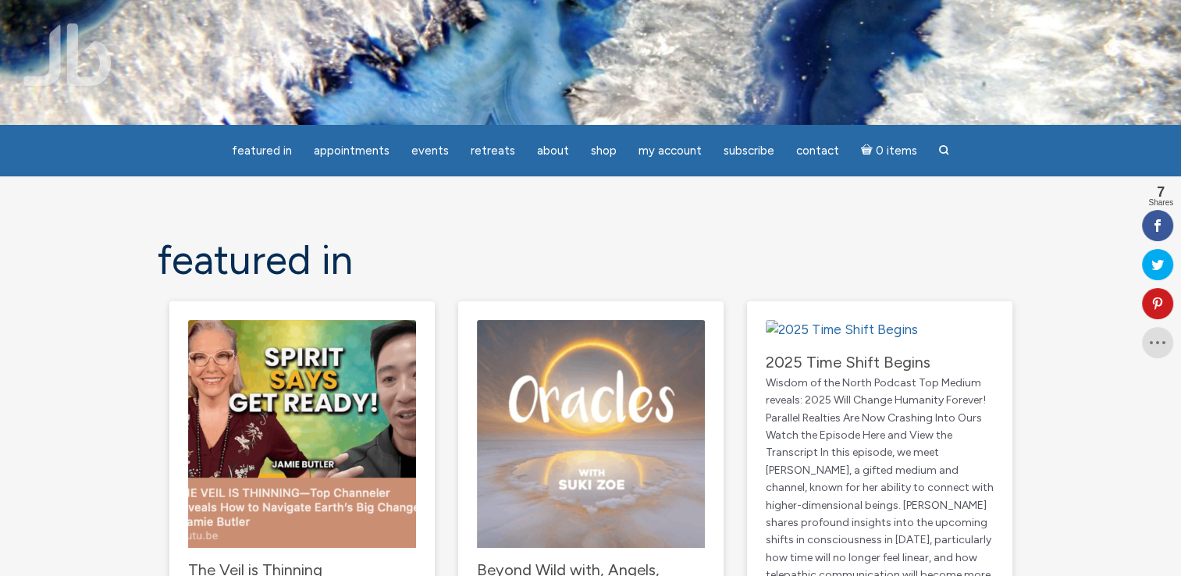
click at [831, 241] on h1 "featured in" at bounding box center [591, 260] width 867 height 45
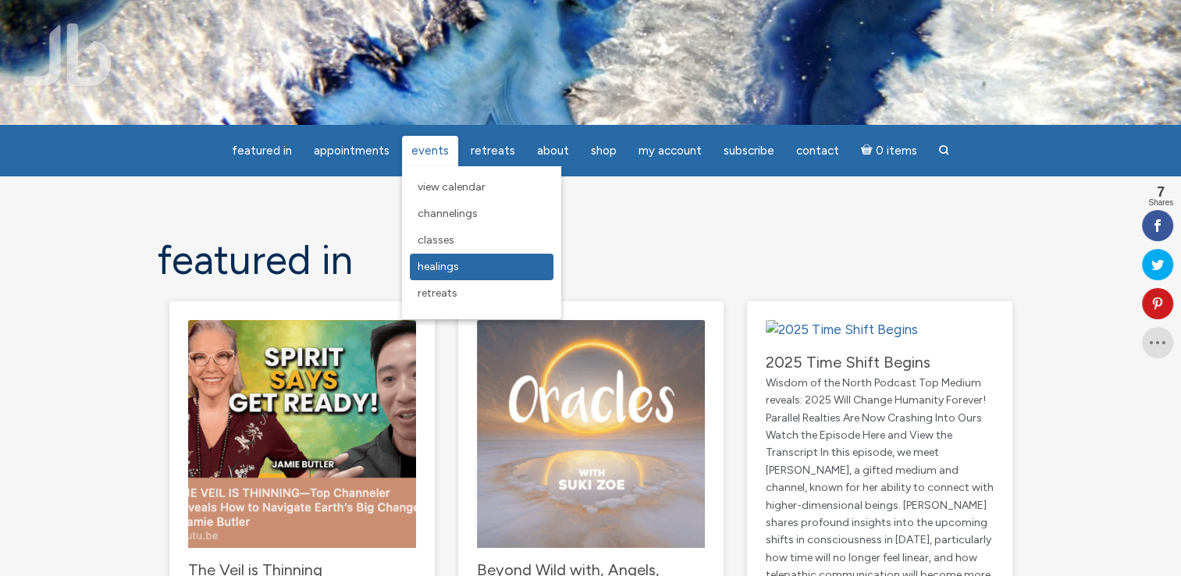
click at [454, 268] on span "Healings" at bounding box center [438, 266] width 41 height 13
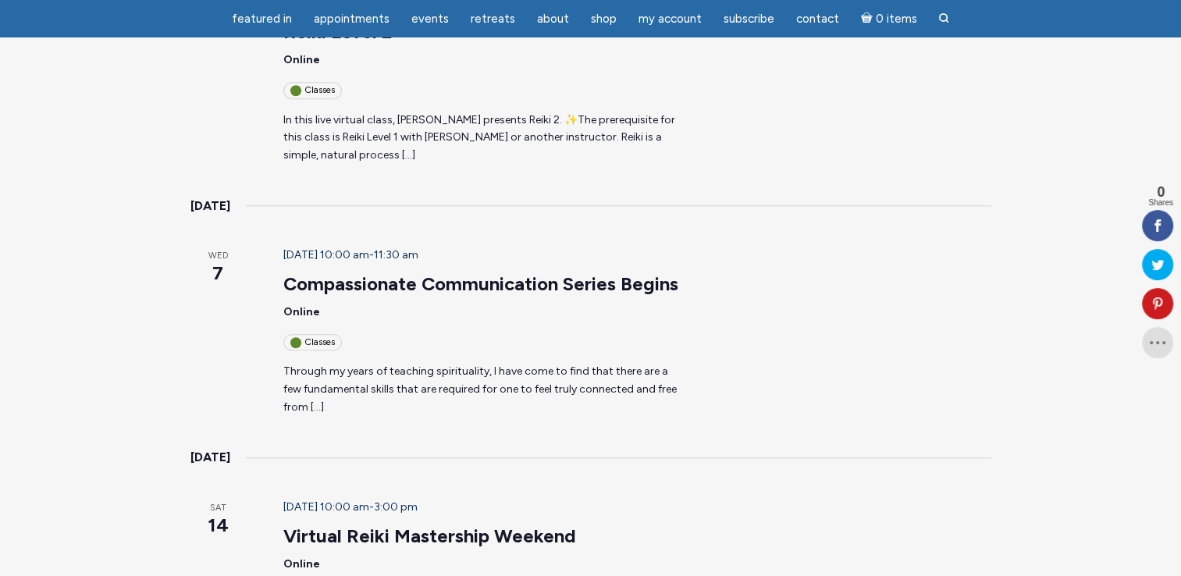
scroll to position [1640, 0]
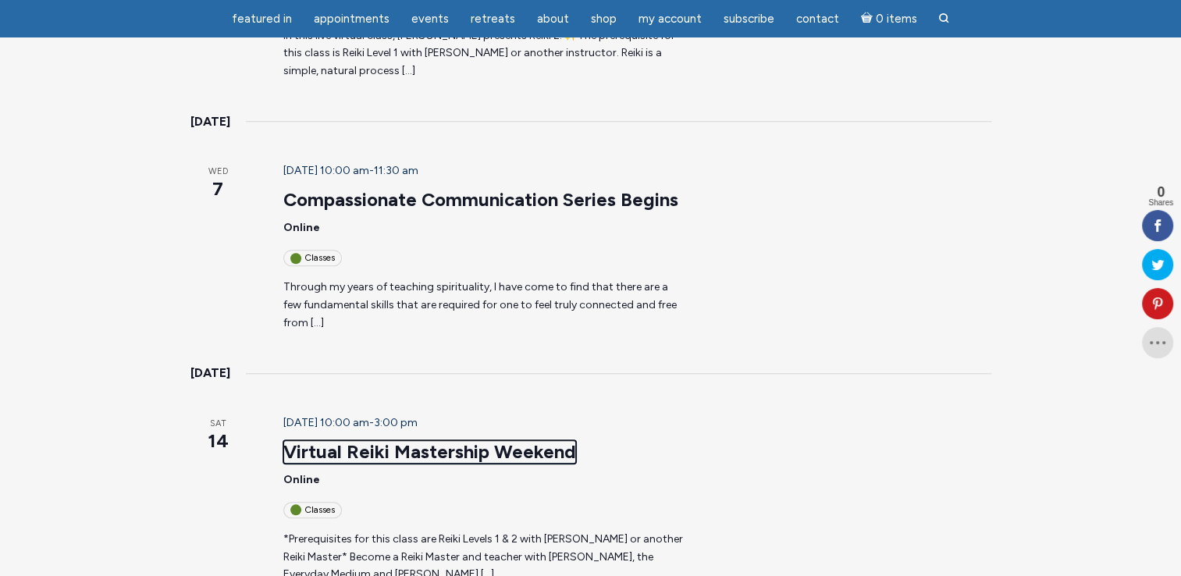
click at [427, 440] on link "Virtual Reiki Mastership Weekend" at bounding box center [429, 451] width 293 height 23
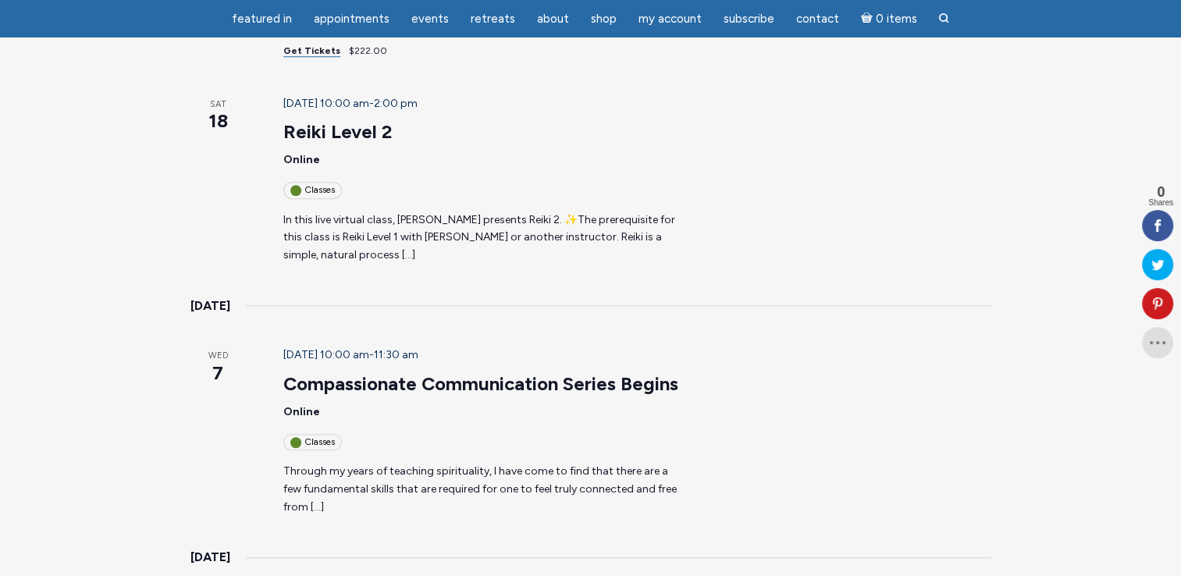
scroll to position [1405, 0]
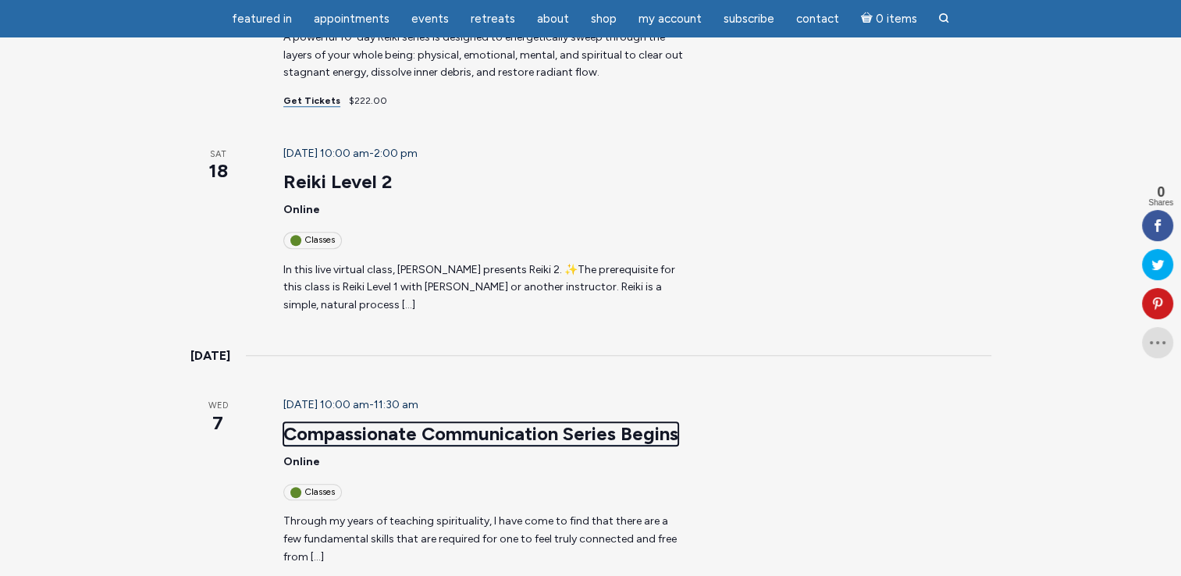
click at [535, 422] on link "Compassionate Communication Series Begins" at bounding box center [480, 433] width 395 height 23
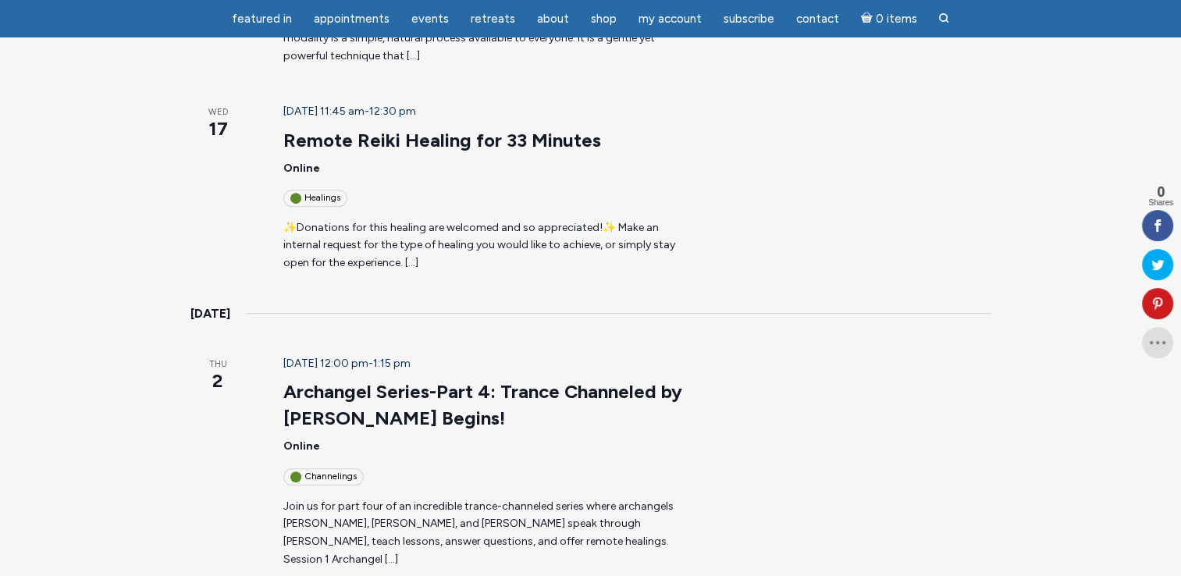
scroll to position [703, 0]
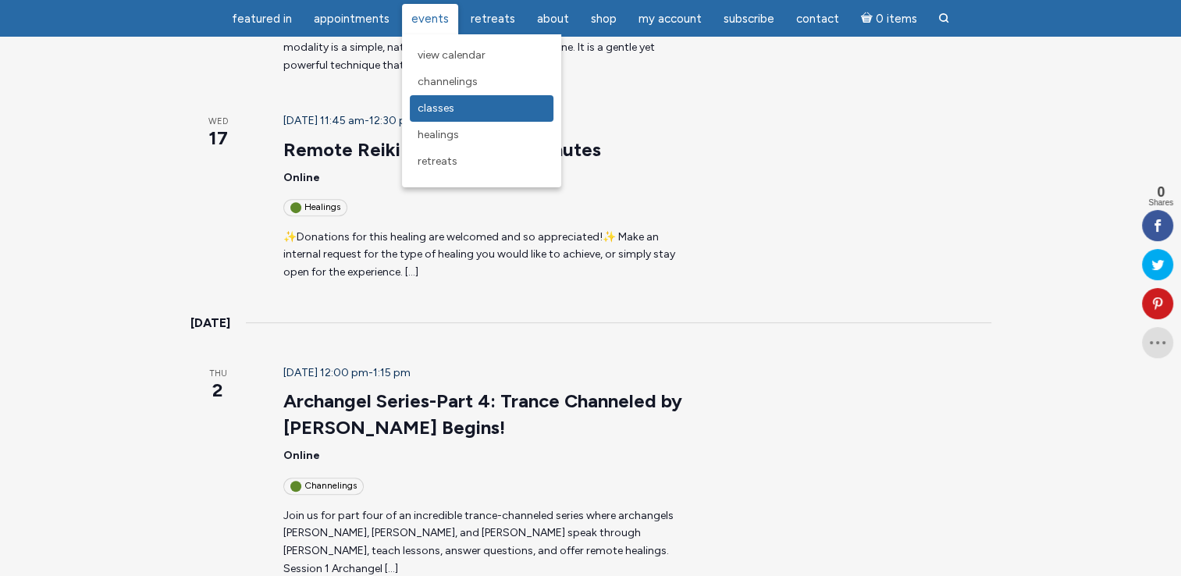
click at [447, 119] on link "Classes" at bounding box center [482, 108] width 144 height 27
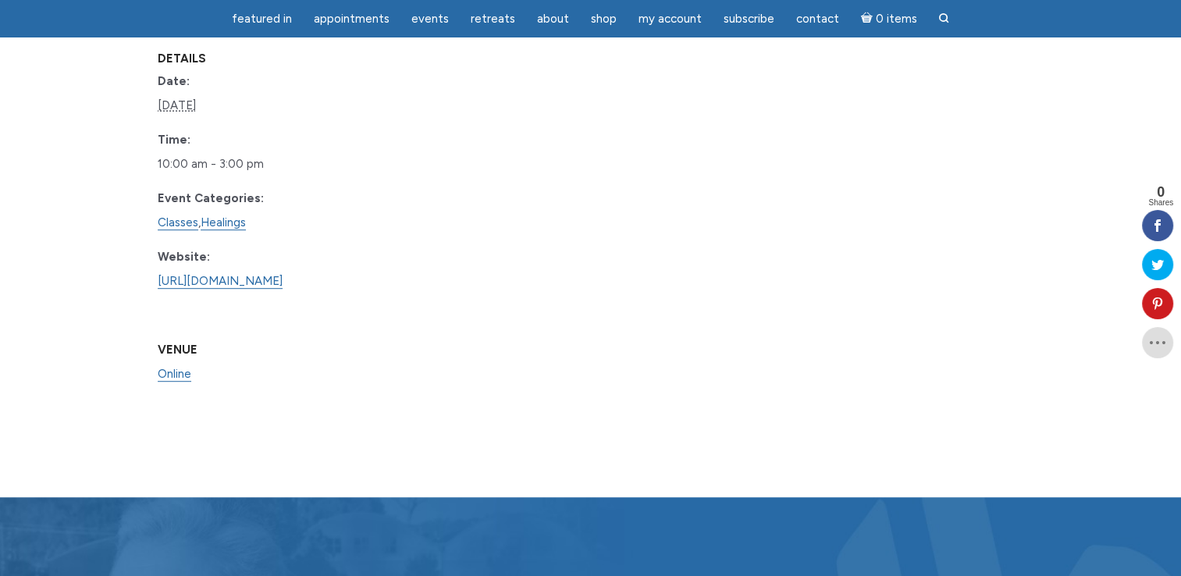
scroll to position [859, 0]
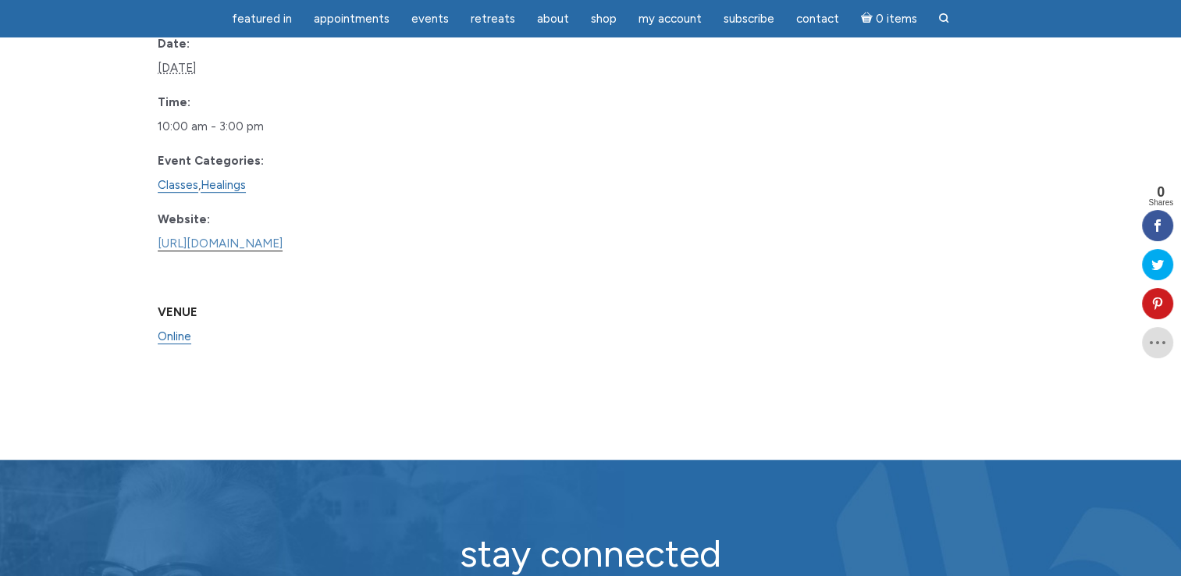
click at [283, 251] on link "https://www.learnitlive.com/Class/Reiki-Mastership-Weekend/26939" at bounding box center [220, 244] width 125 height 15
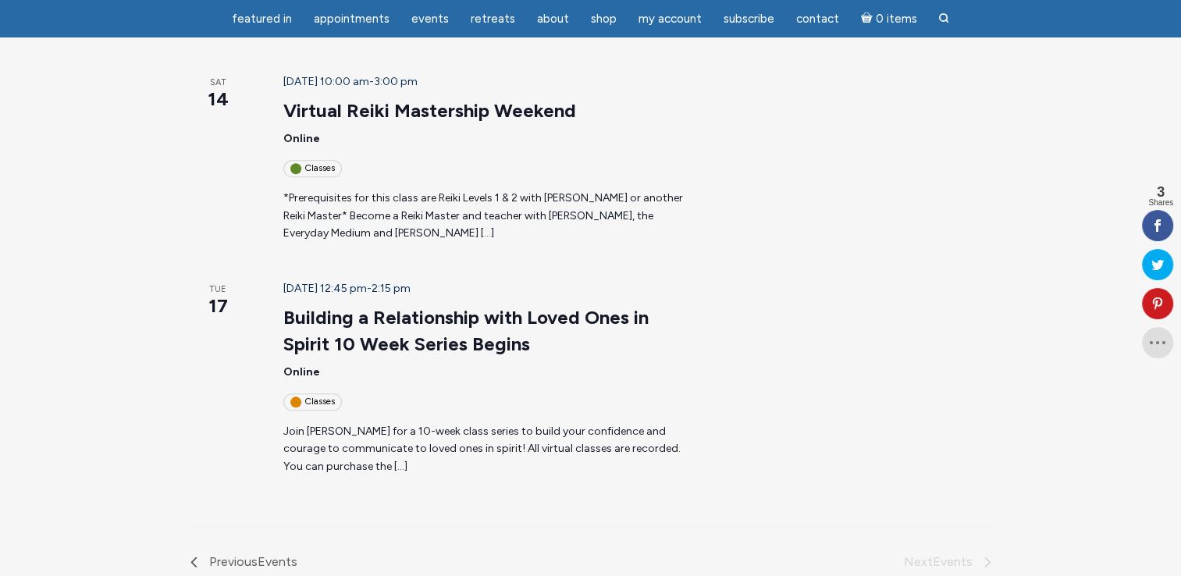
scroll to position [1718, 0]
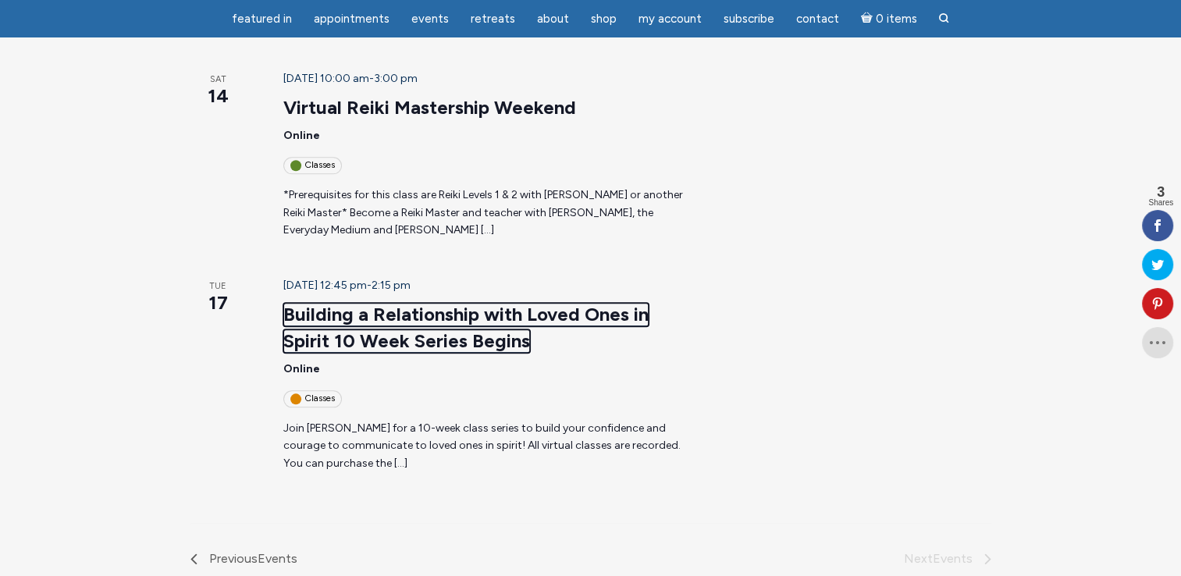
click at [332, 303] on link "Building a Relationship with Loved Ones in Spirit 10 Week Series Begins" at bounding box center [465, 328] width 365 height 50
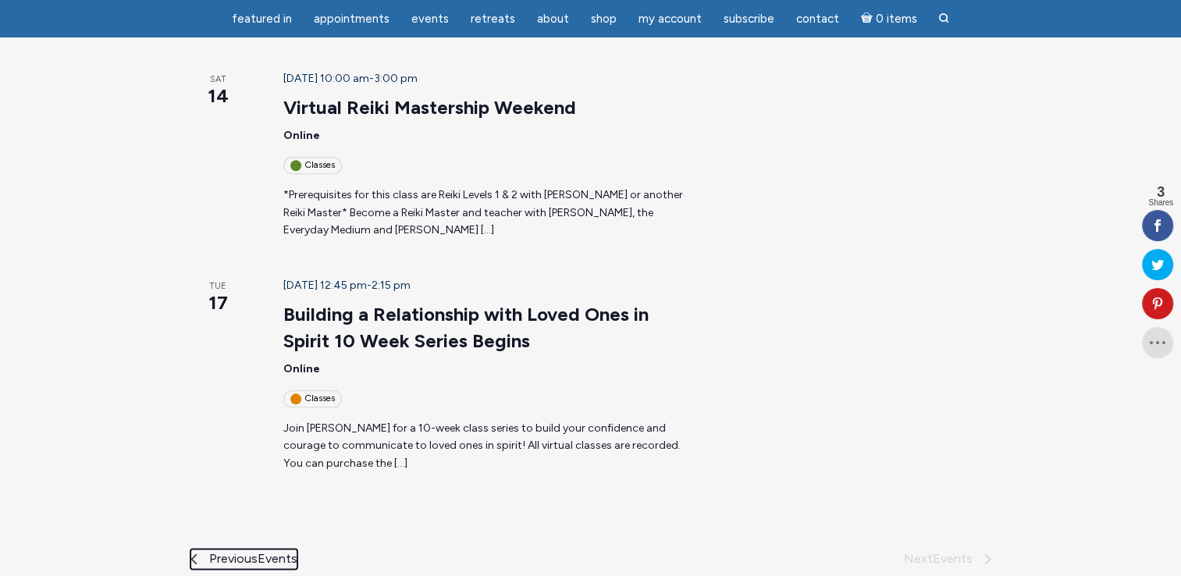
click at [258, 551] on span "Events" at bounding box center [278, 558] width 40 height 15
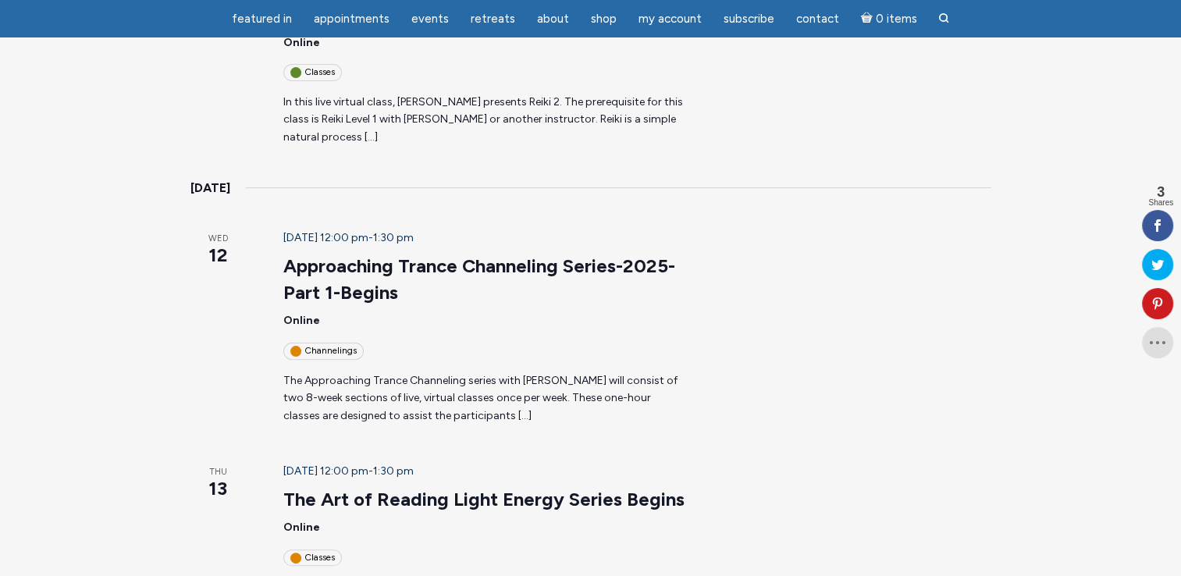
scroll to position [390, 0]
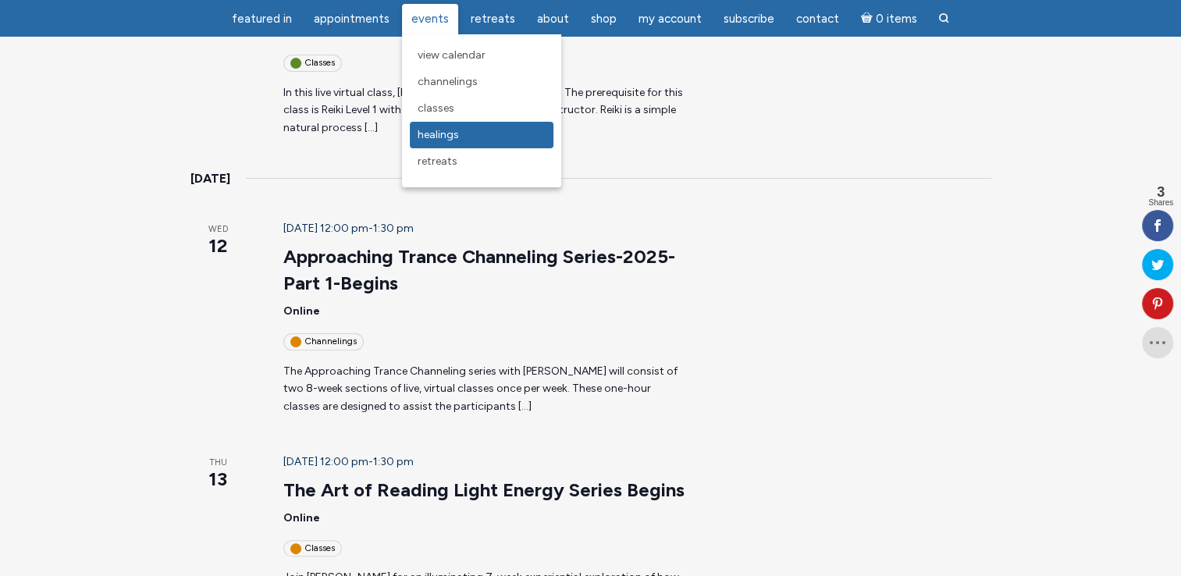
click at [447, 133] on span "Healings" at bounding box center [438, 134] width 41 height 13
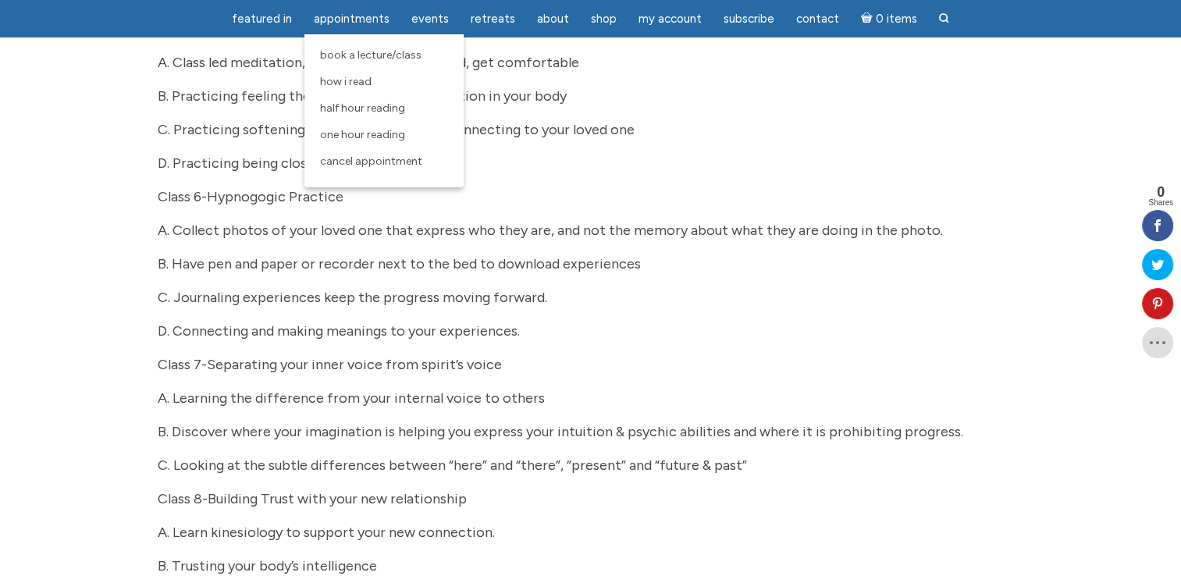
scroll to position [1483, 0]
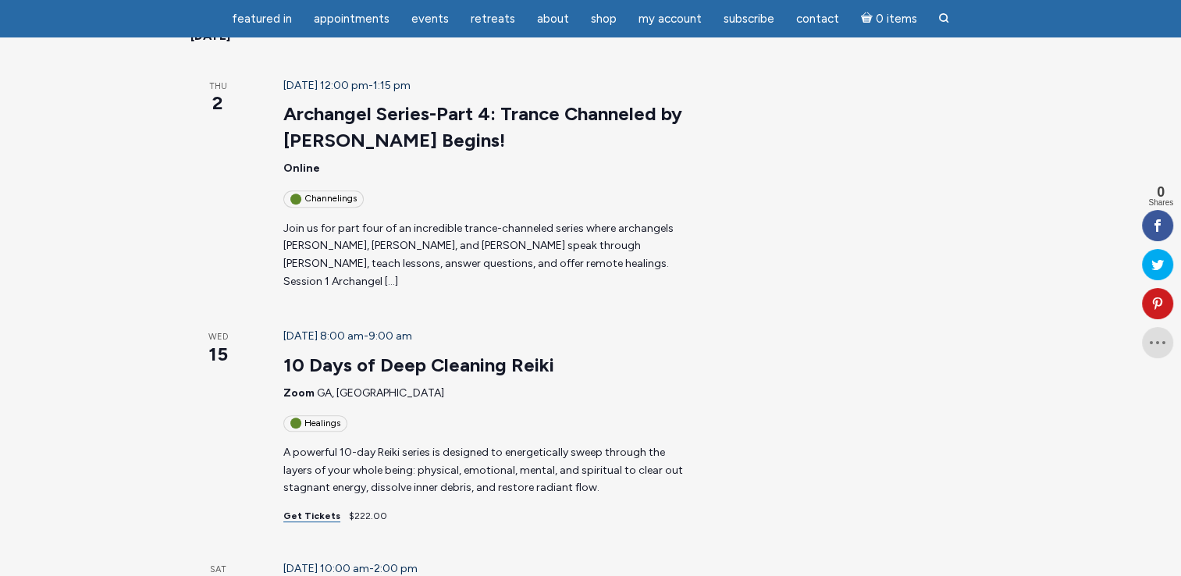
scroll to position [1015, 0]
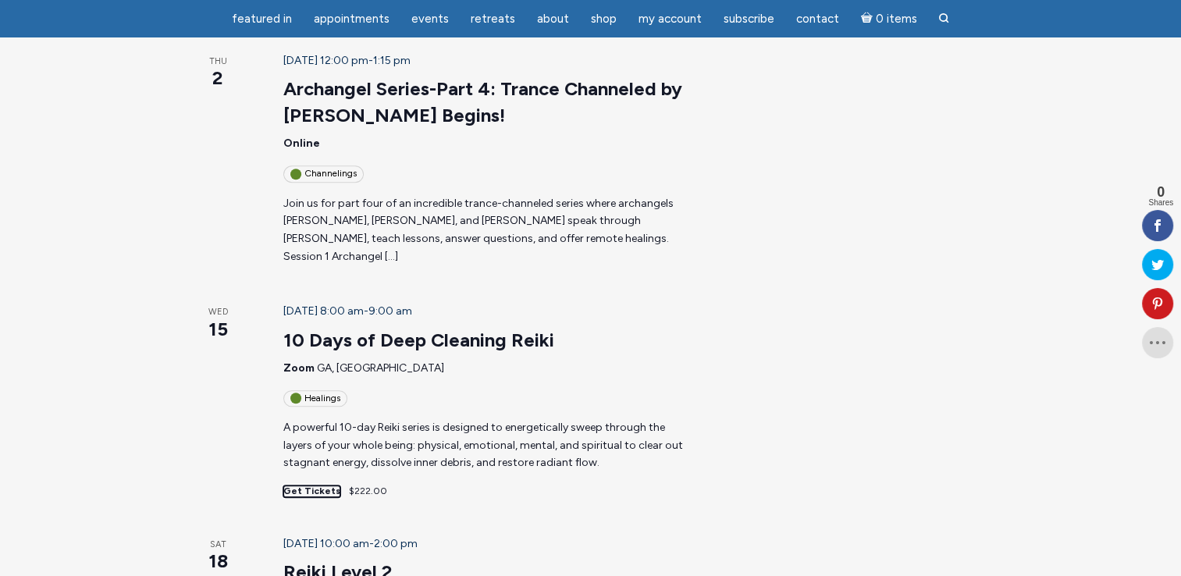
click at [294, 486] on link "Get Tickets" at bounding box center [311, 492] width 57 height 12
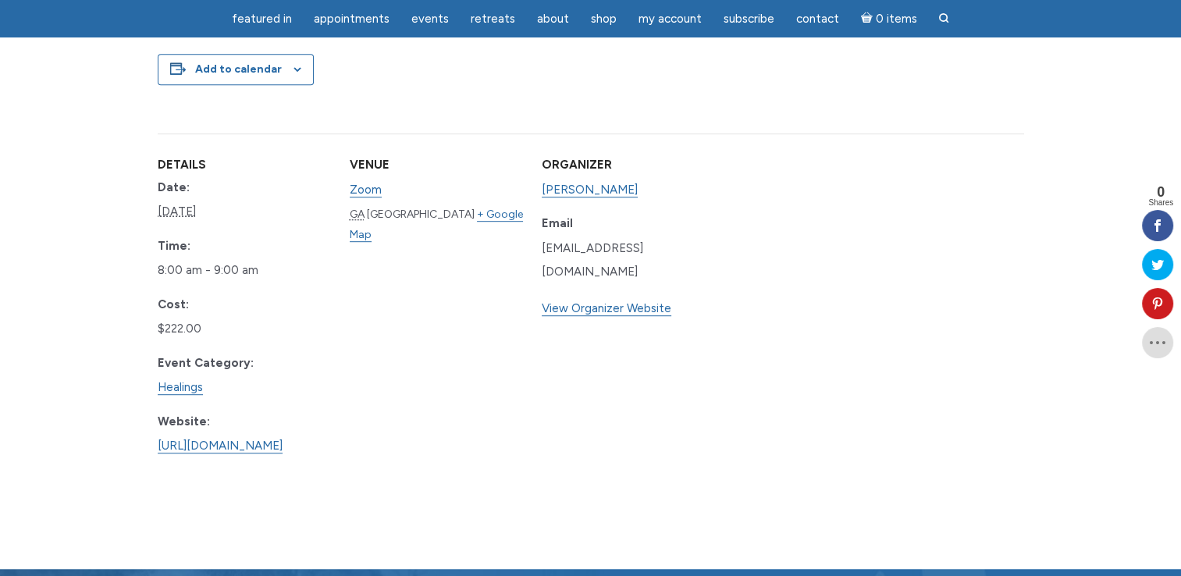
scroll to position [877, 0]
